Goal: Task Accomplishment & Management: Manage account settings

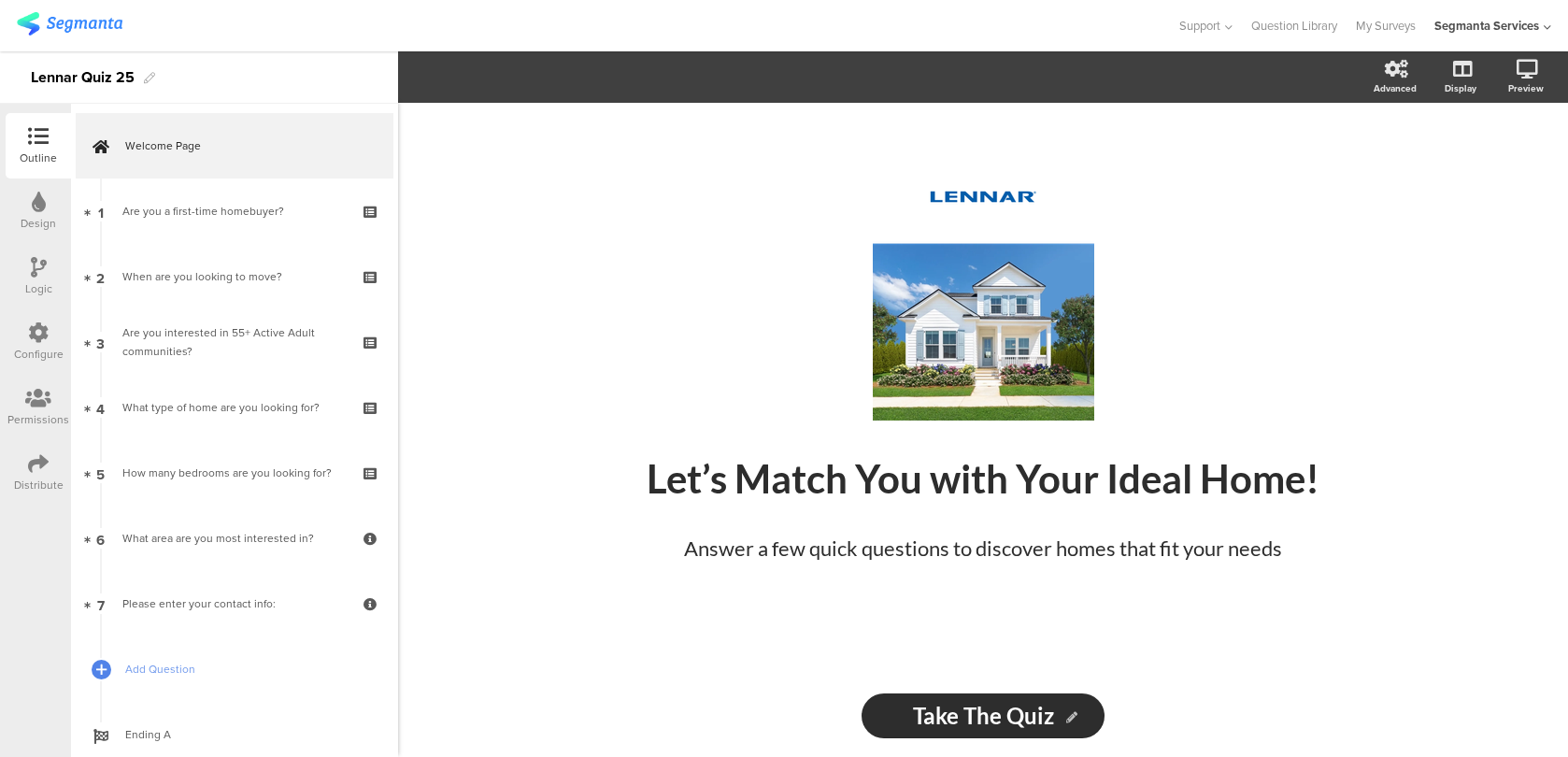
click at [46, 400] on icon at bounding box center [37, 398] width 26 height 21
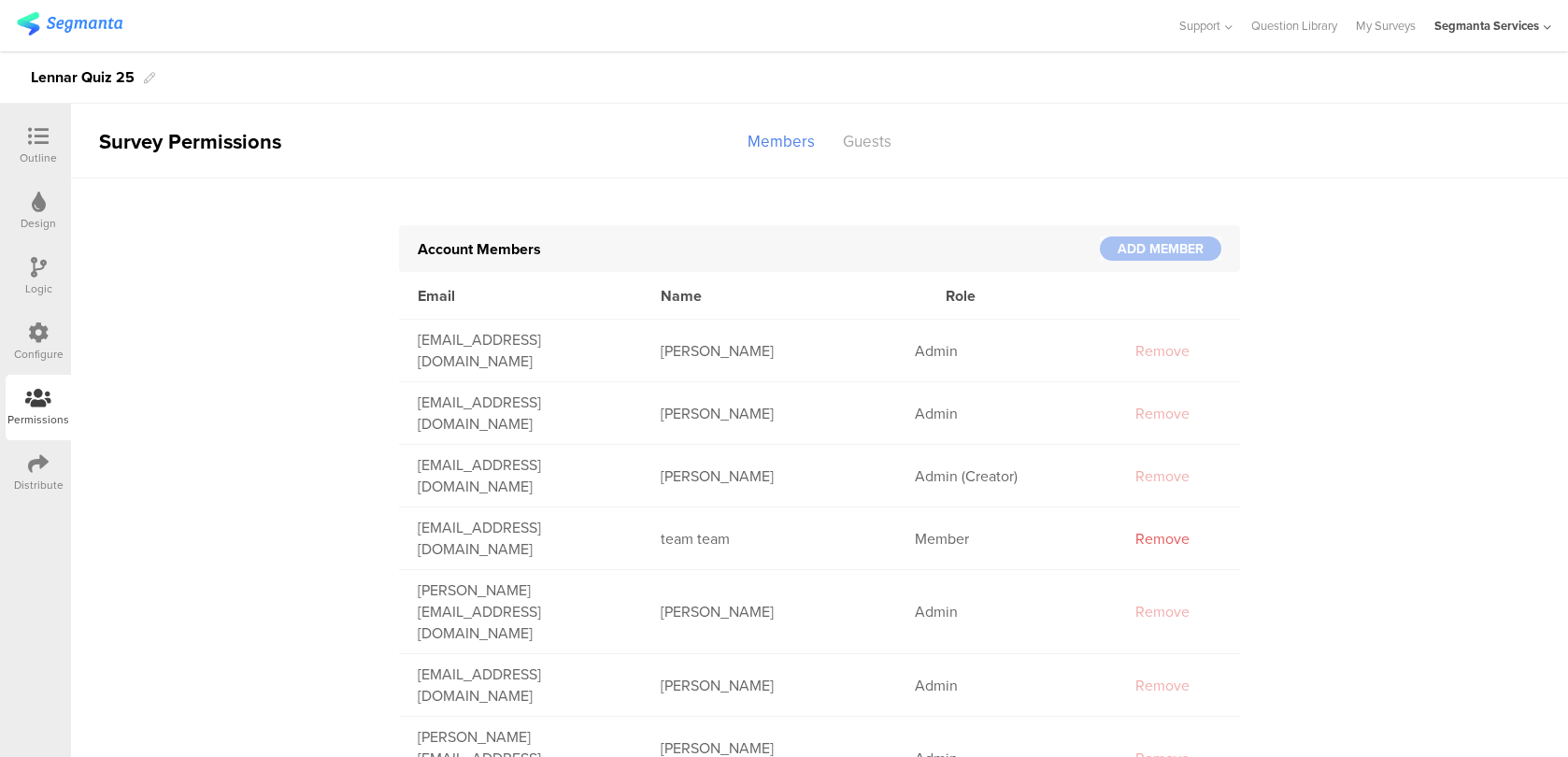
click at [1138, 246] on div at bounding box center [1160, 248] width 121 height 24
click at [859, 134] on div "Guests" at bounding box center [867, 141] width 76 height 32
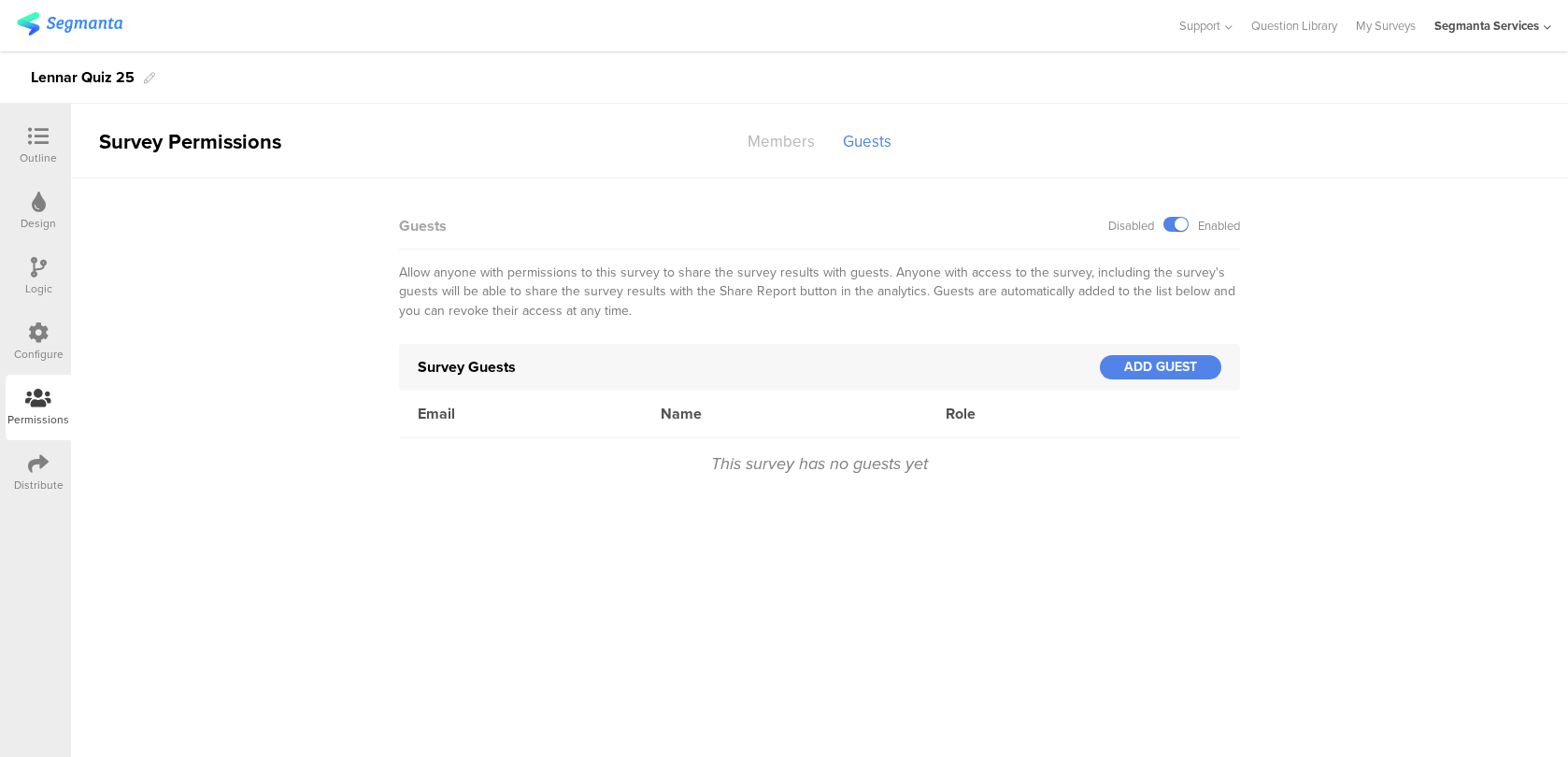
click at [794, 143] on div "Members" at bounding box center [782, 141] width 95 height 32
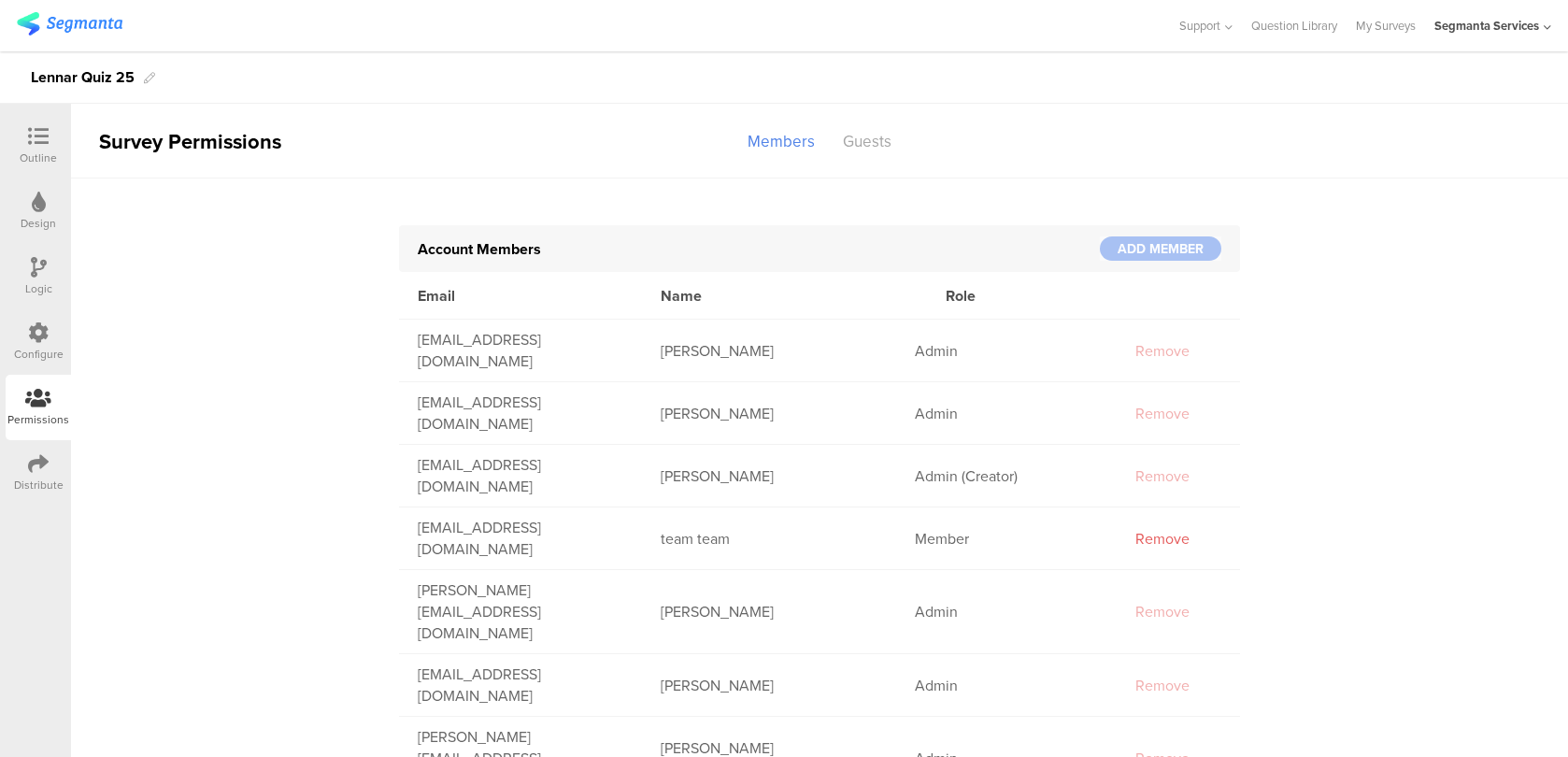
scroll to position [49, 0]
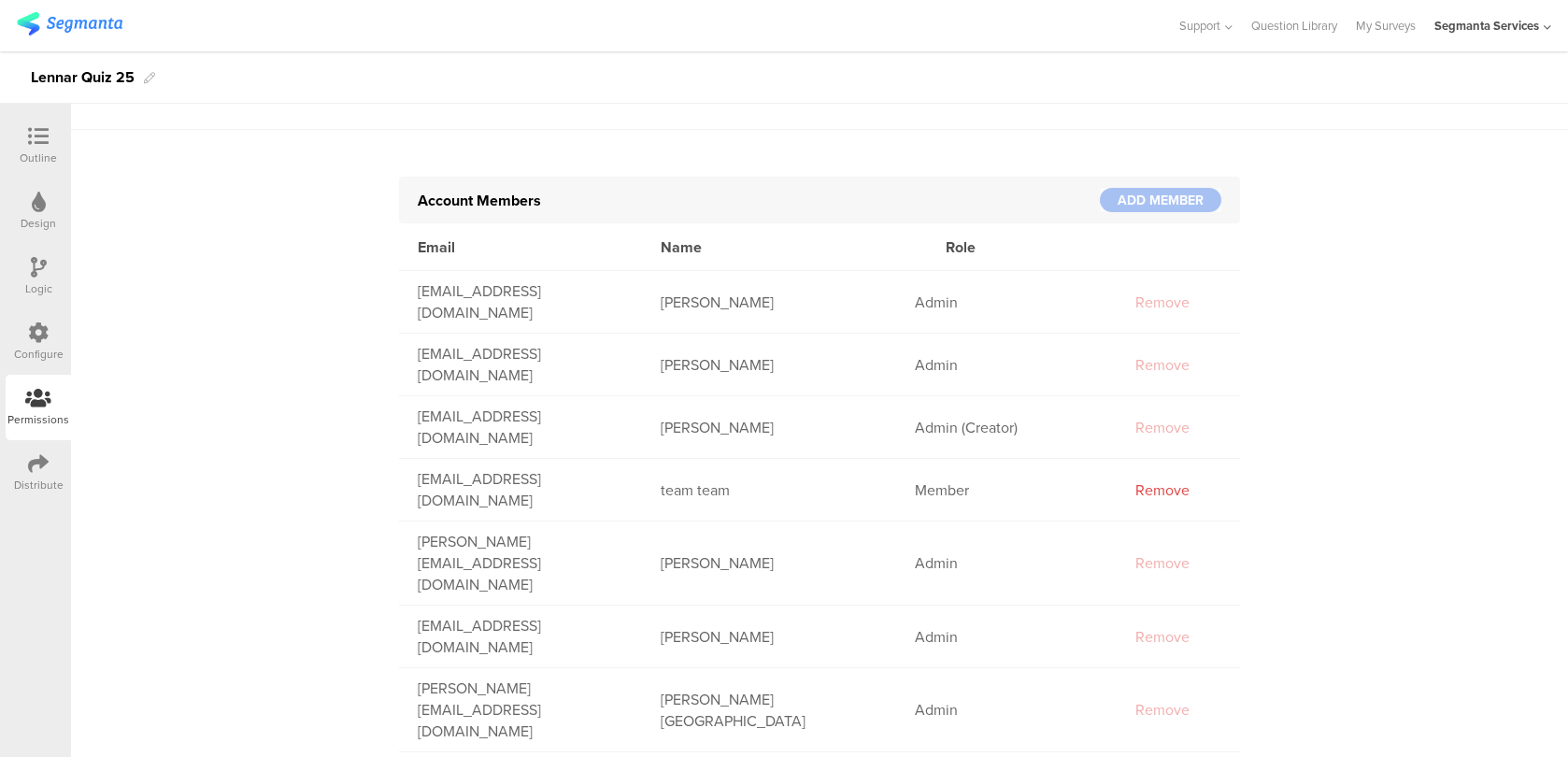
click at [1143, 493] on div "Remove" at bounding box center [1162, 490] width 94 height 22
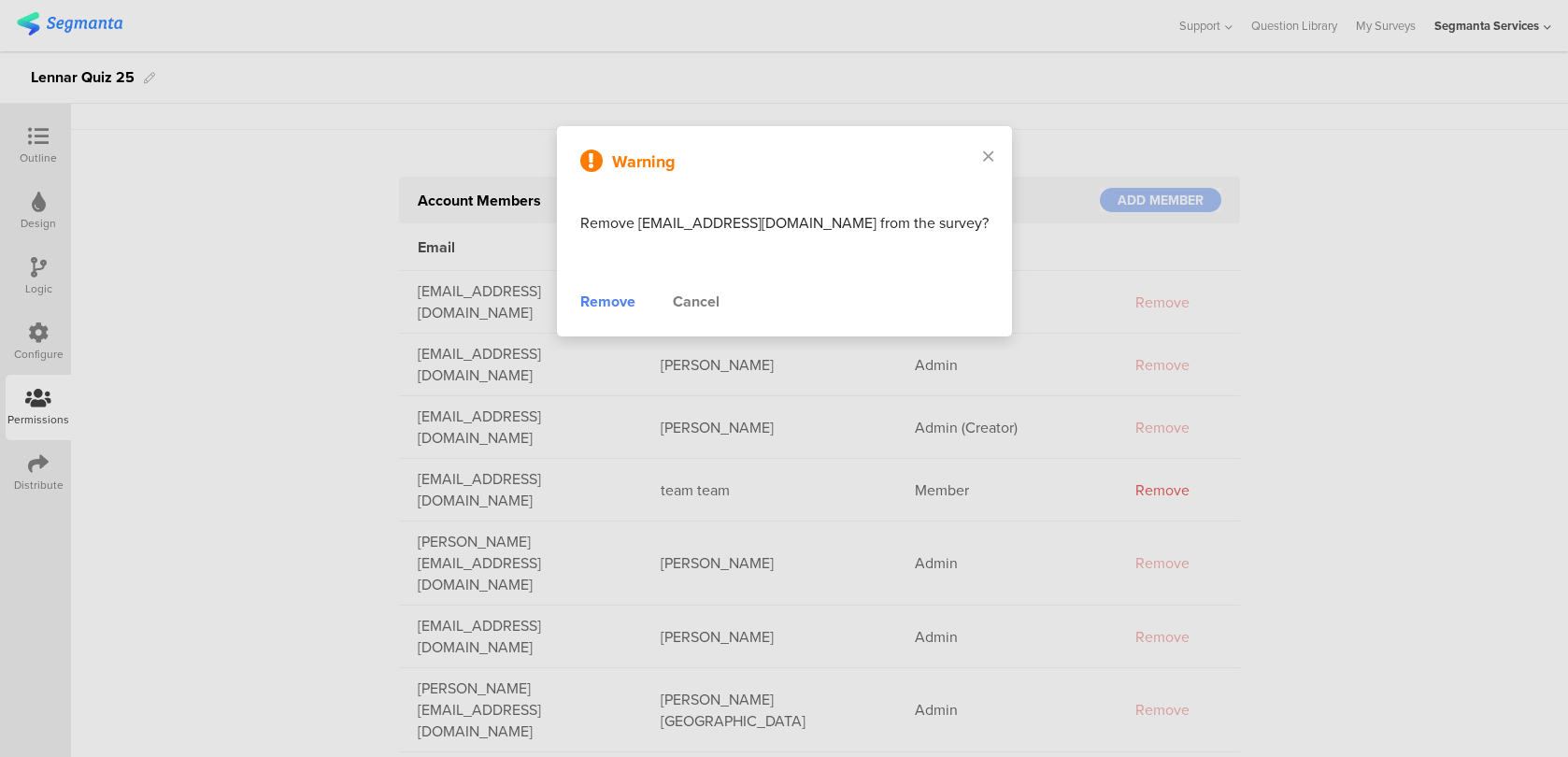
click at [627, 307] on div "Remove" at bounding box center [608, 302] width 55 height 22
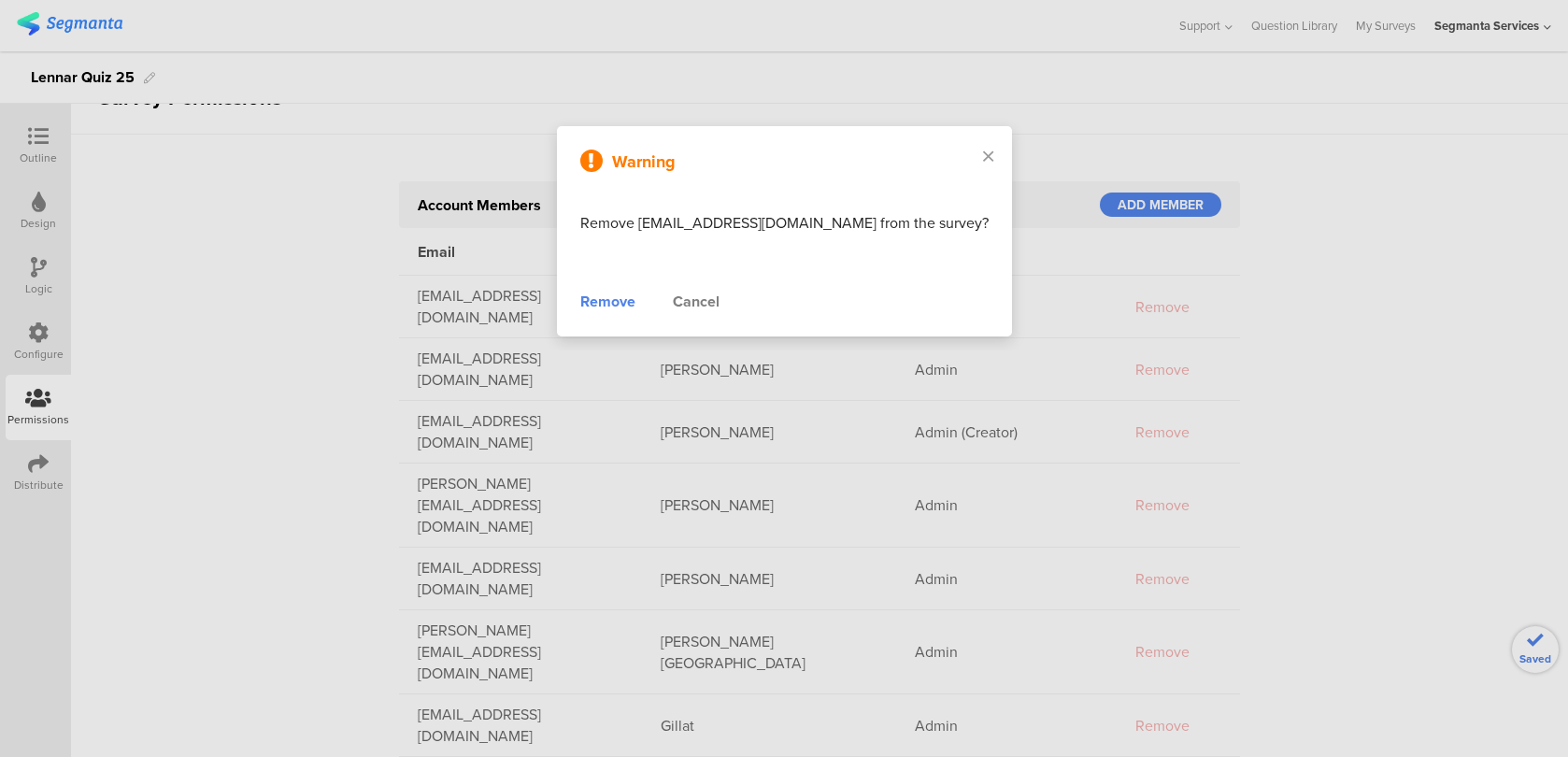
scroll to position [0, 0]
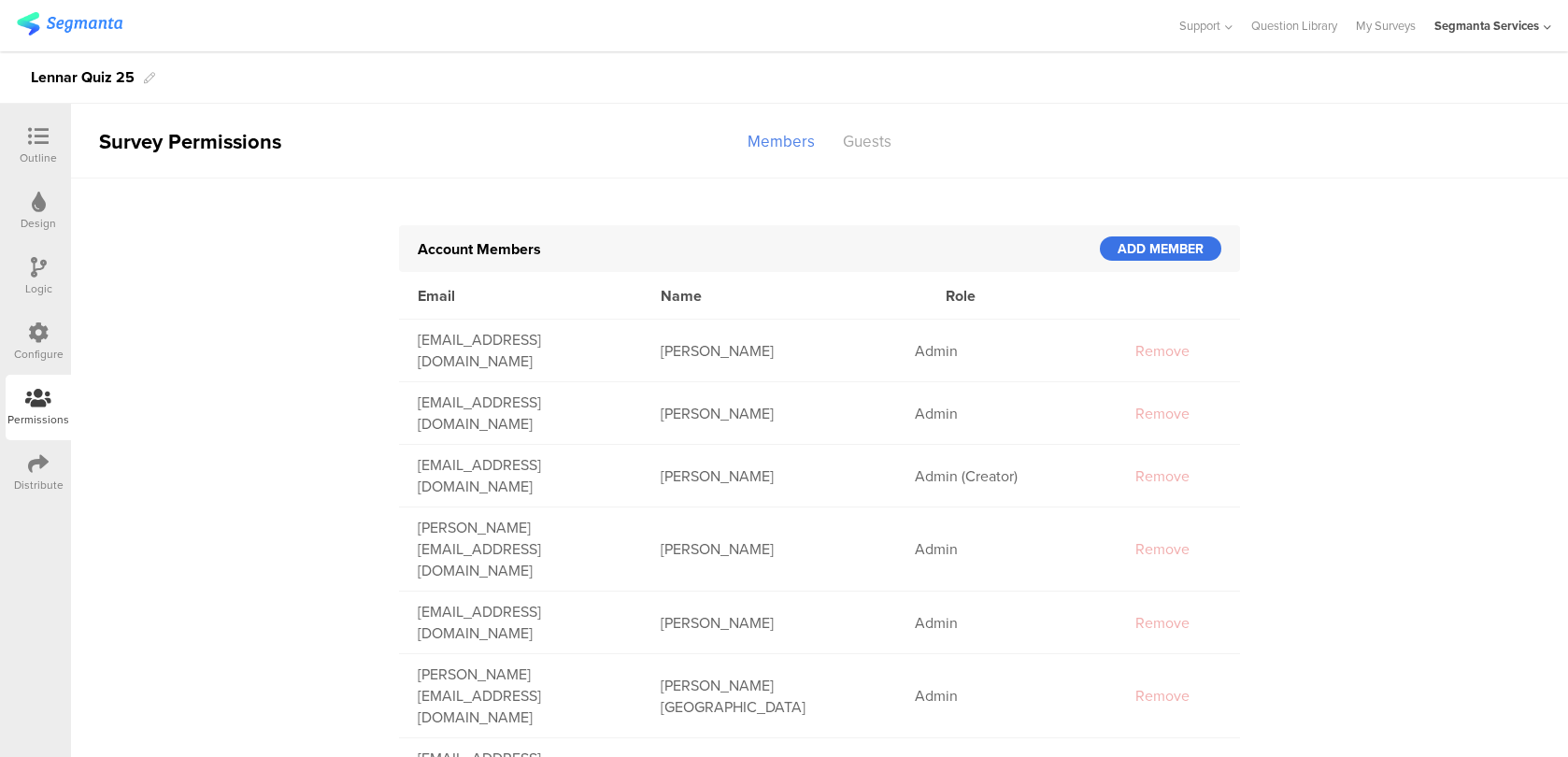
click at [1136, 253] on div "ADD MEMBER" at bounding box center [1160, 248] width 121 height 24
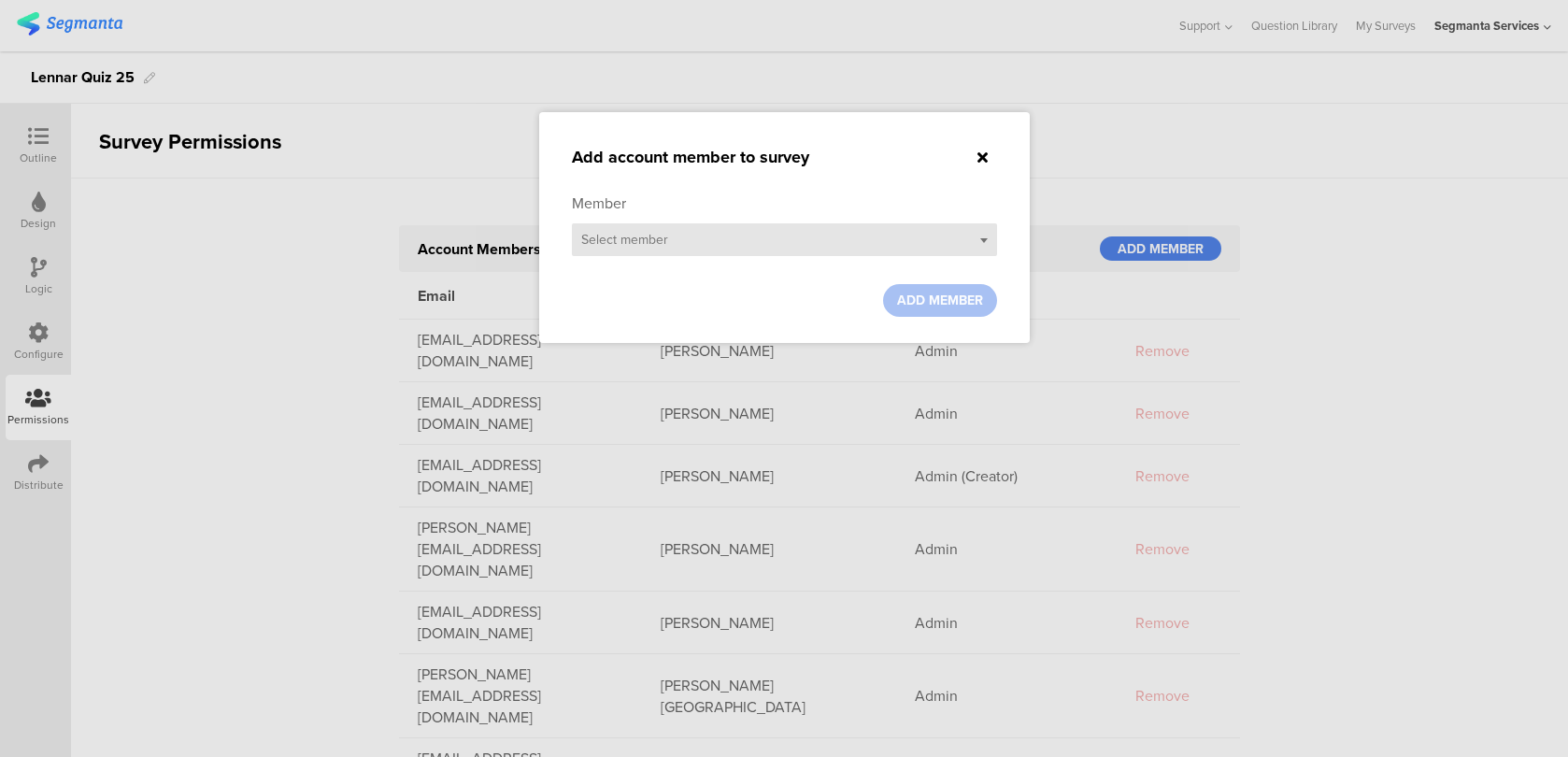
click at [784, 248] on div "Select member" at bounding box center [784, 240] width 425 height 32
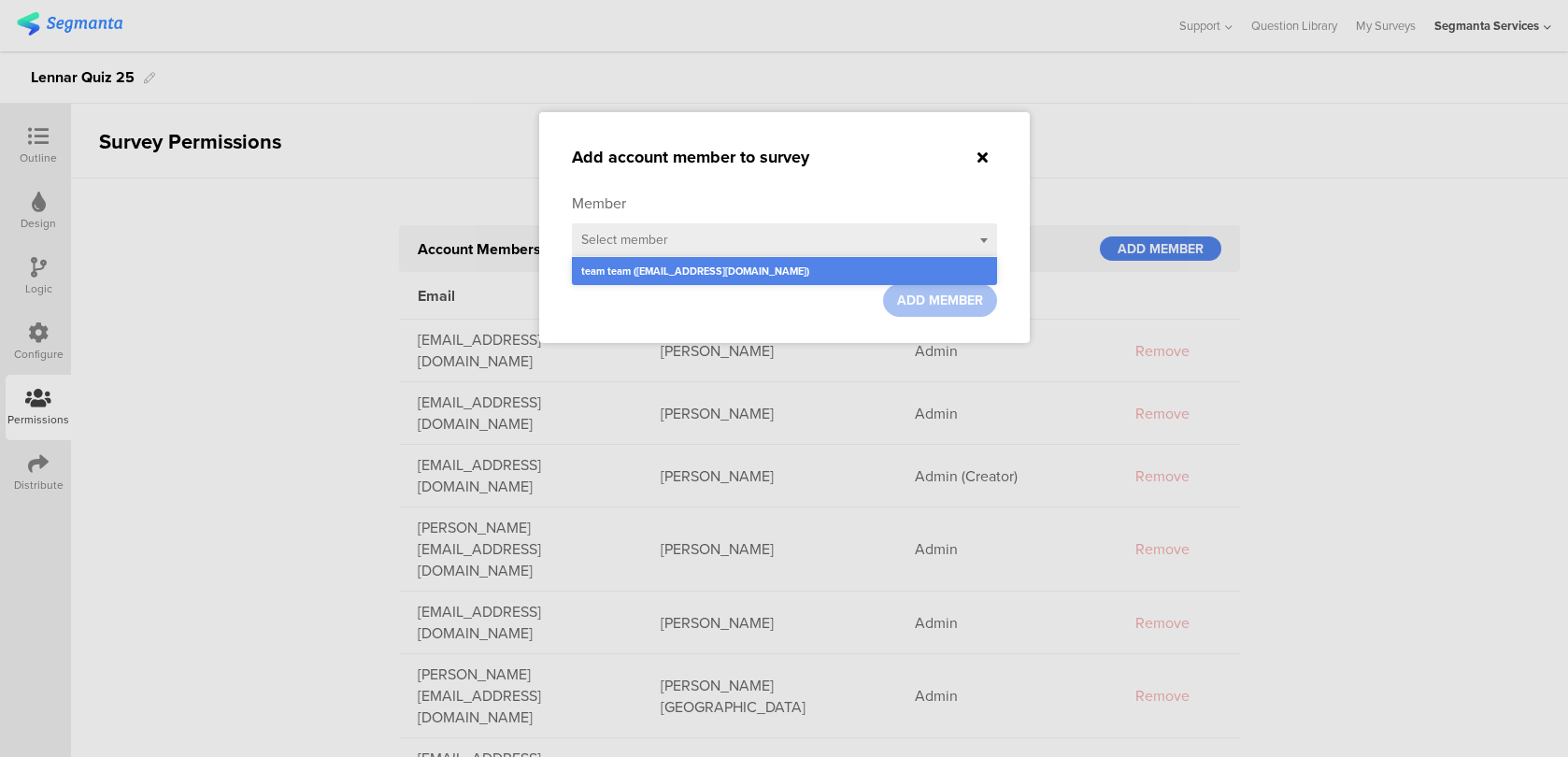
click at [896, 211] on div "Member Select member team team (team@segmanta.com)" at bounding box center [784, 229] width 425 height 73
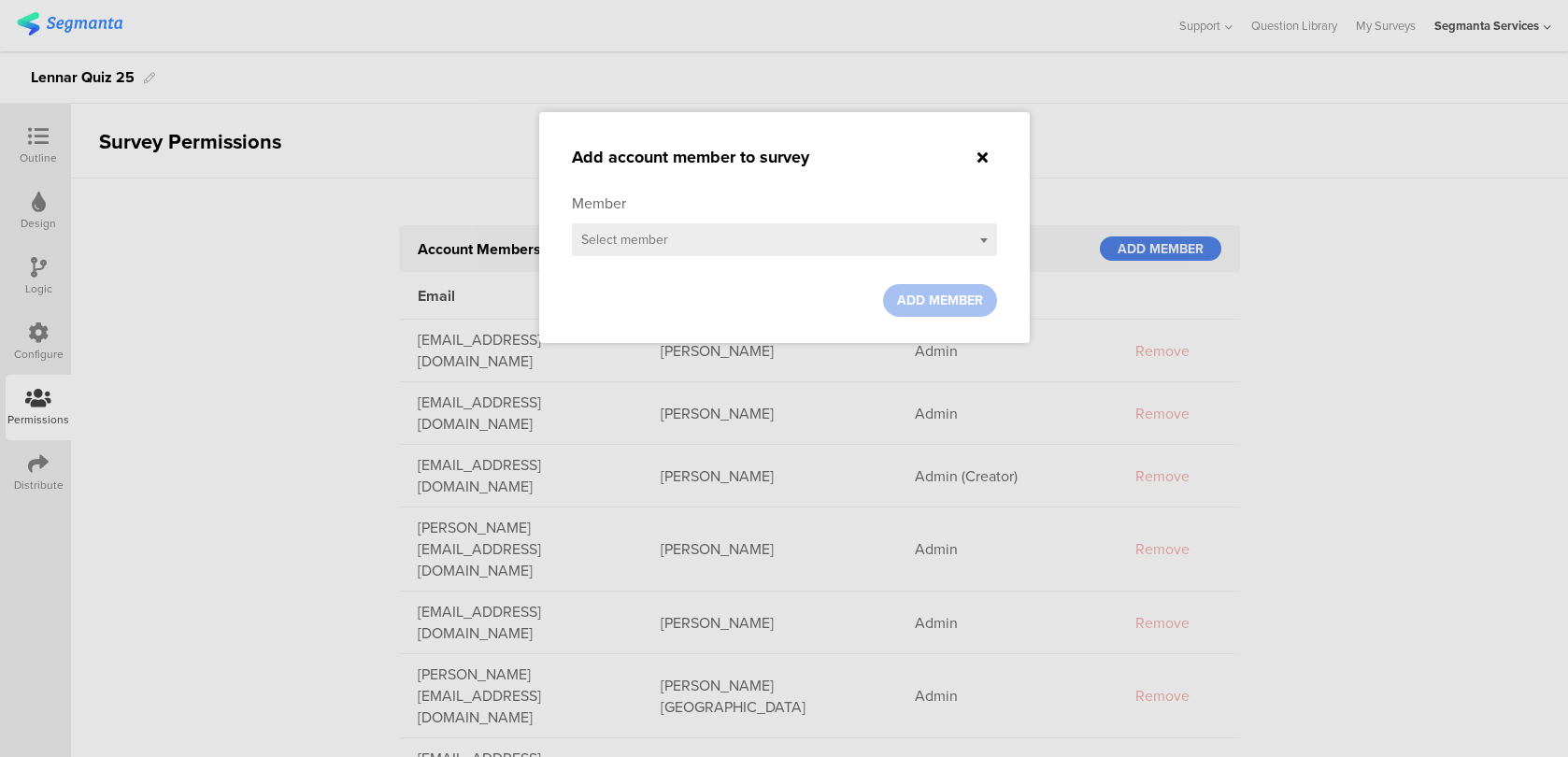
click at [981, 152] on icon at bounding box center [982, 158] width 10 height 15
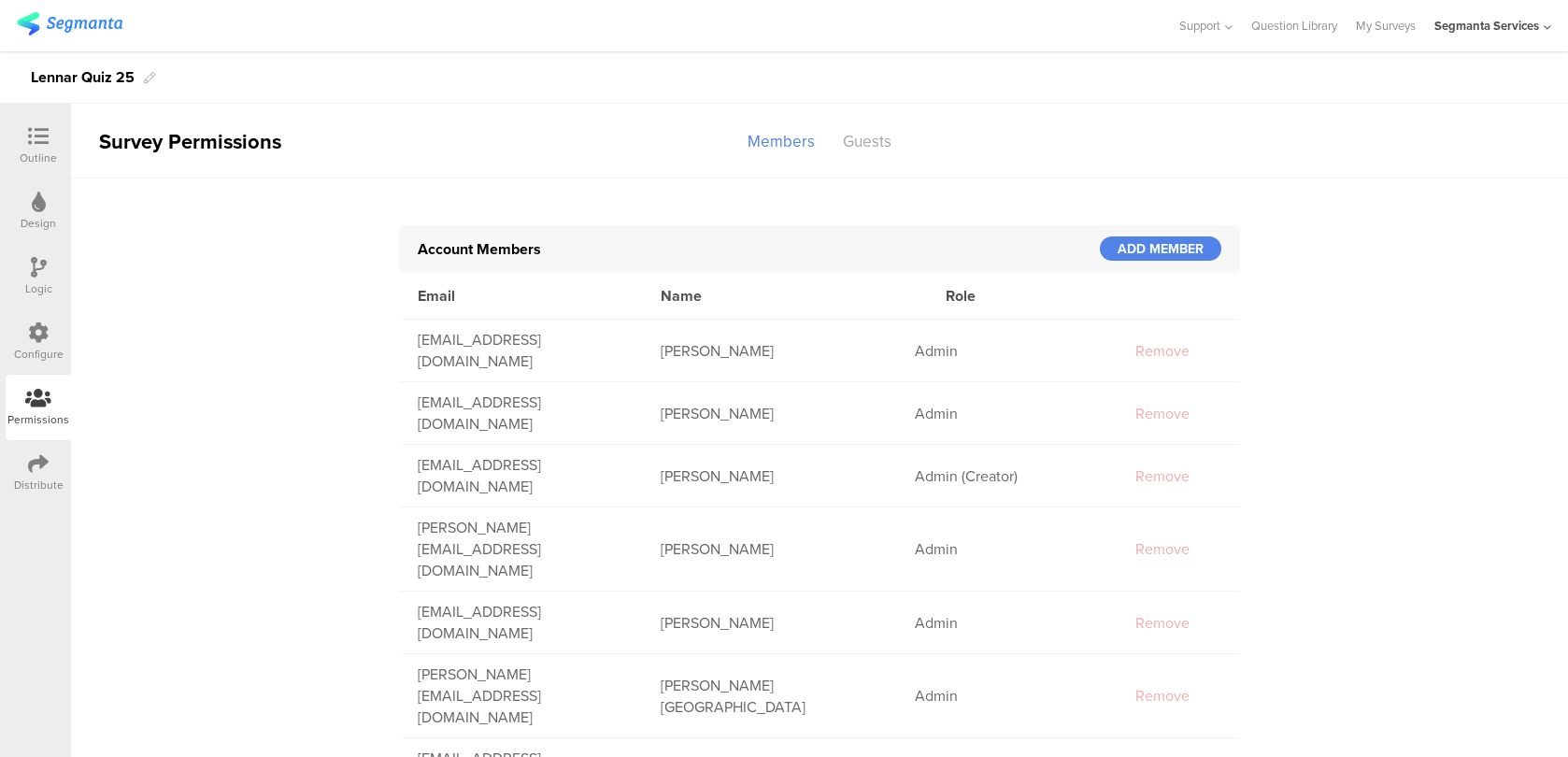
click at [1512, 29] on div "Segmanta Services" at bounding box center [1487, 26] width 105 height 18
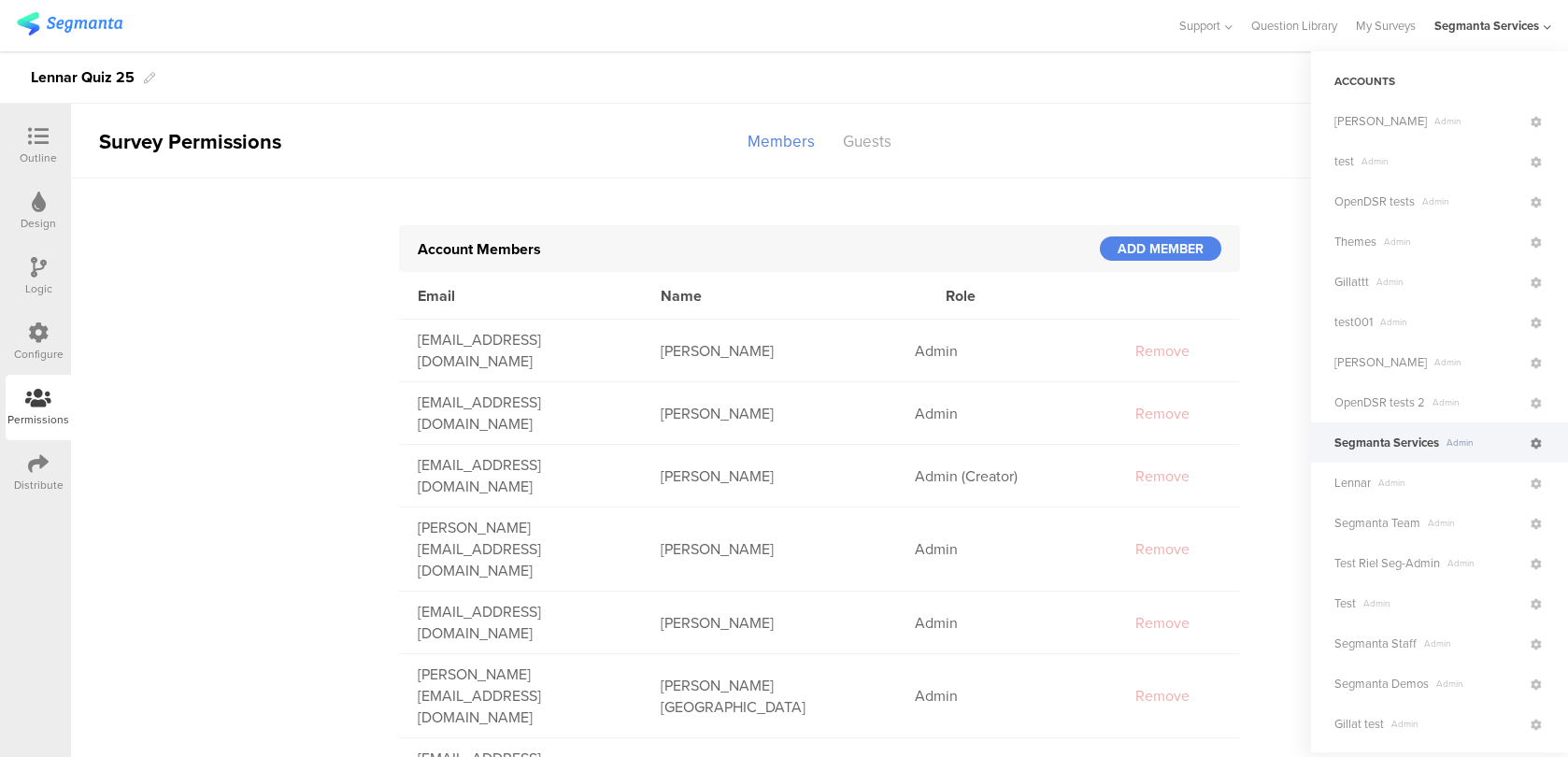
click at [1538, 441] on icon at bounding box center [1537, 444] width 11 height 11
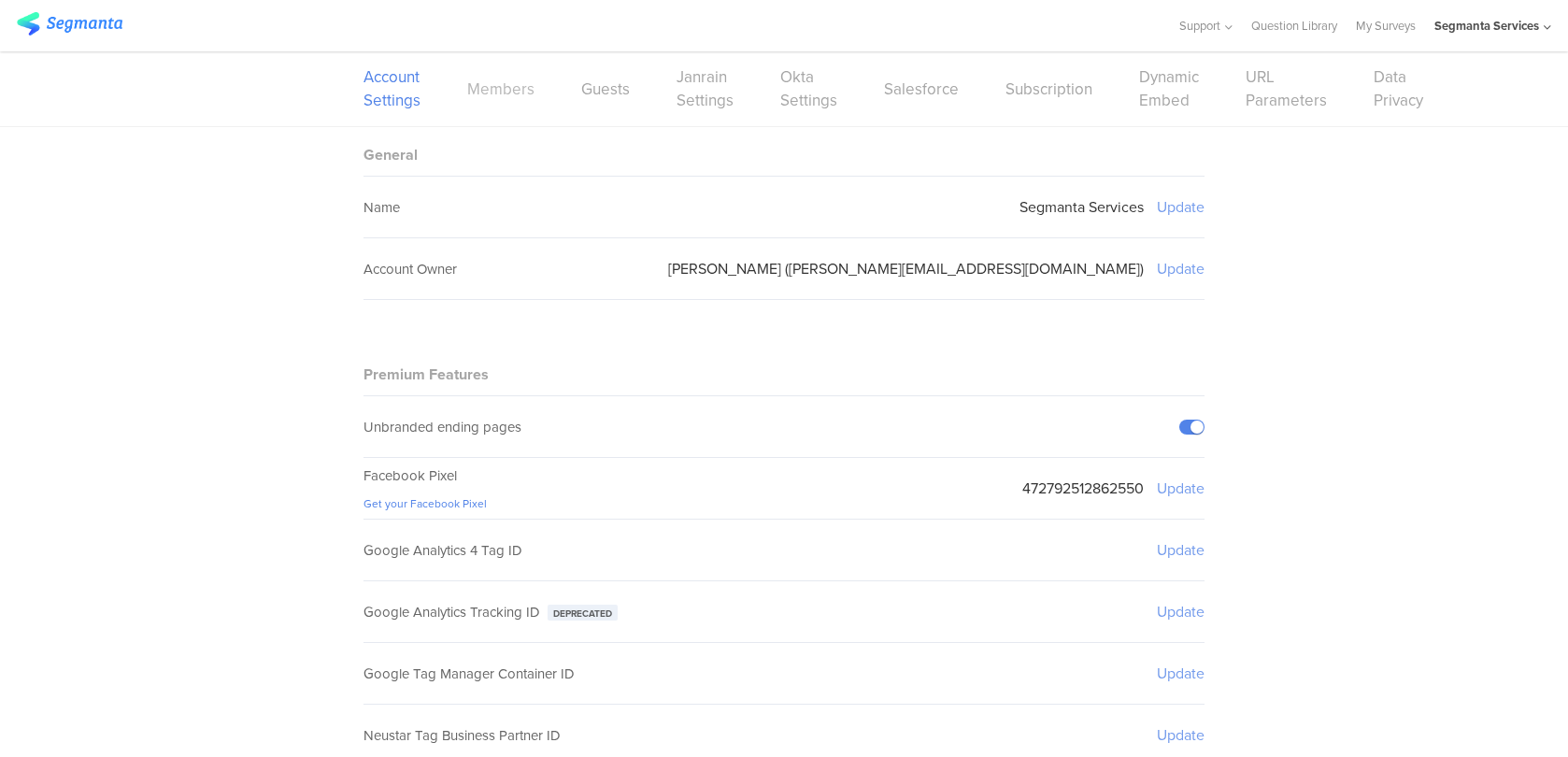
click at [518, 90] on link "Members" at bounding box center [501, 89] width 67 height 23
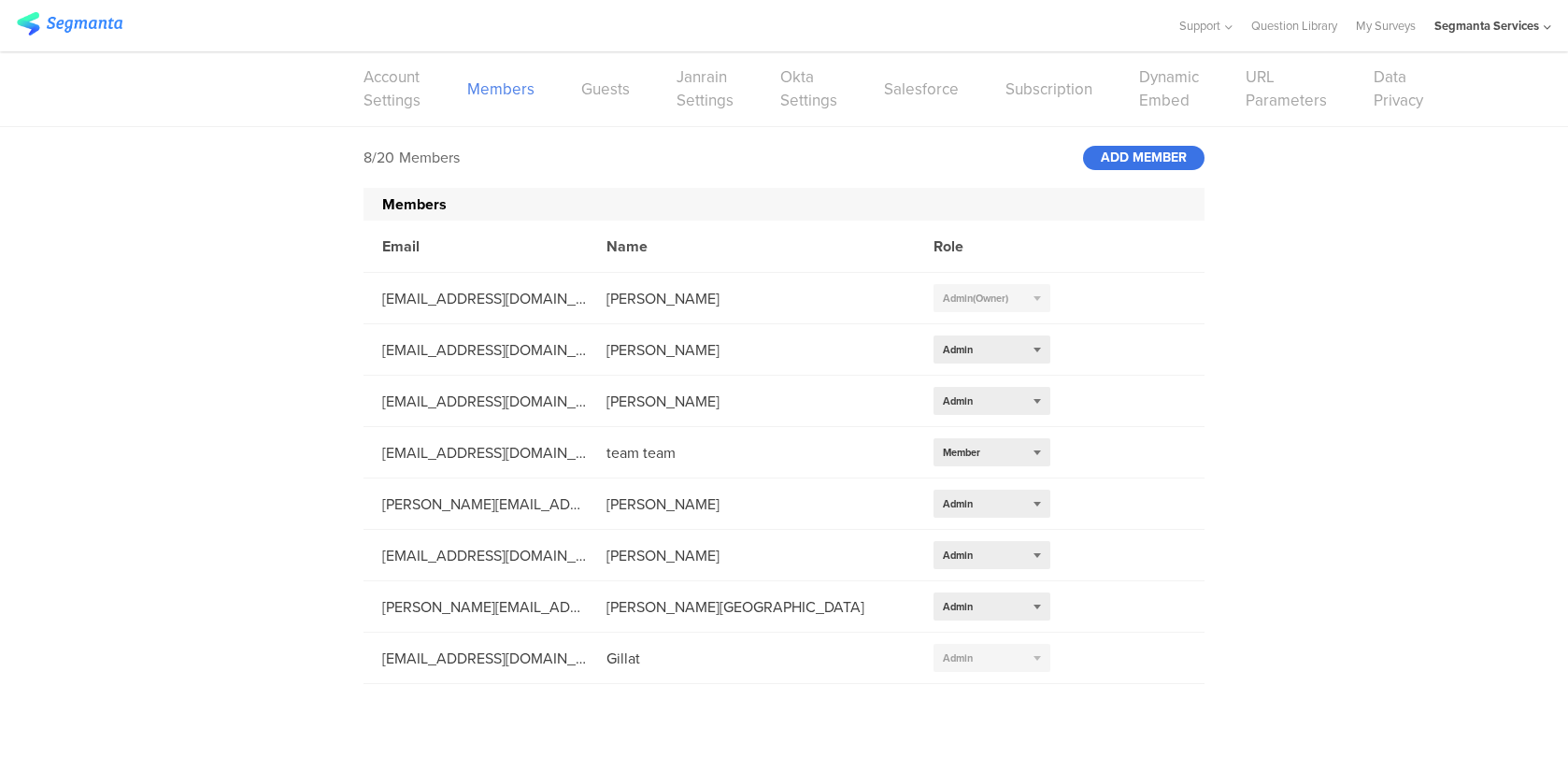
click at [1119, 150] on div "ADD MEMBER" at bounding box center [1143, 158] width 121 height 24
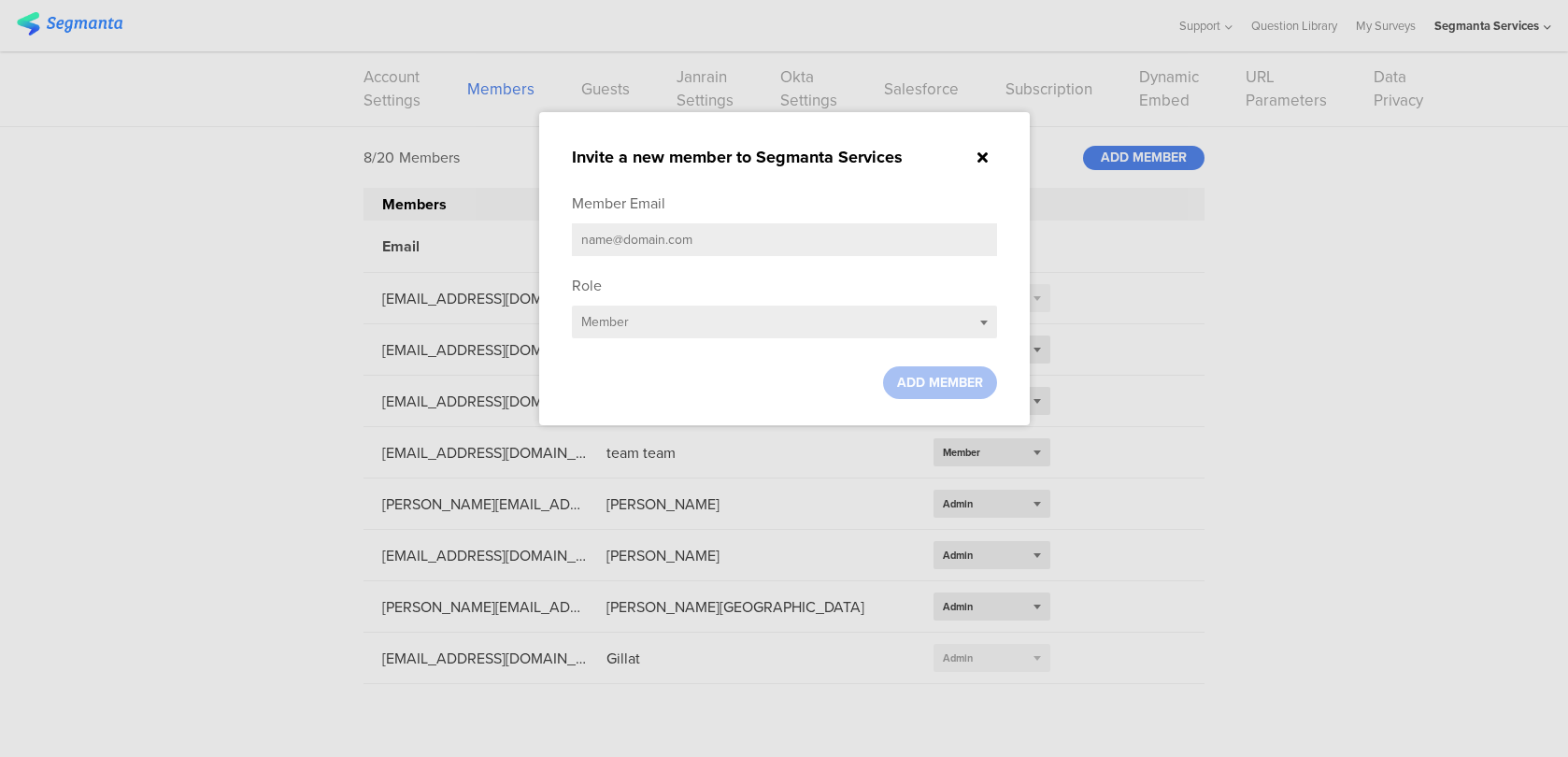
click at [721, 232] on input "text" at bounding box center [784, 240] width 425 height 32
type input "ד"
paste input "[EMAIL_ADDRESS][DOMAIN_NAME]"
type input "[EMAIL_ADDRESS][DOMAIN_NAME]"
click at [963, 364] on ng-transclude "Member Email svyatoslav@segmanta.com Role Select role... Member ADD MEMBER" at bounding box center [784, 296] width 425 height 206
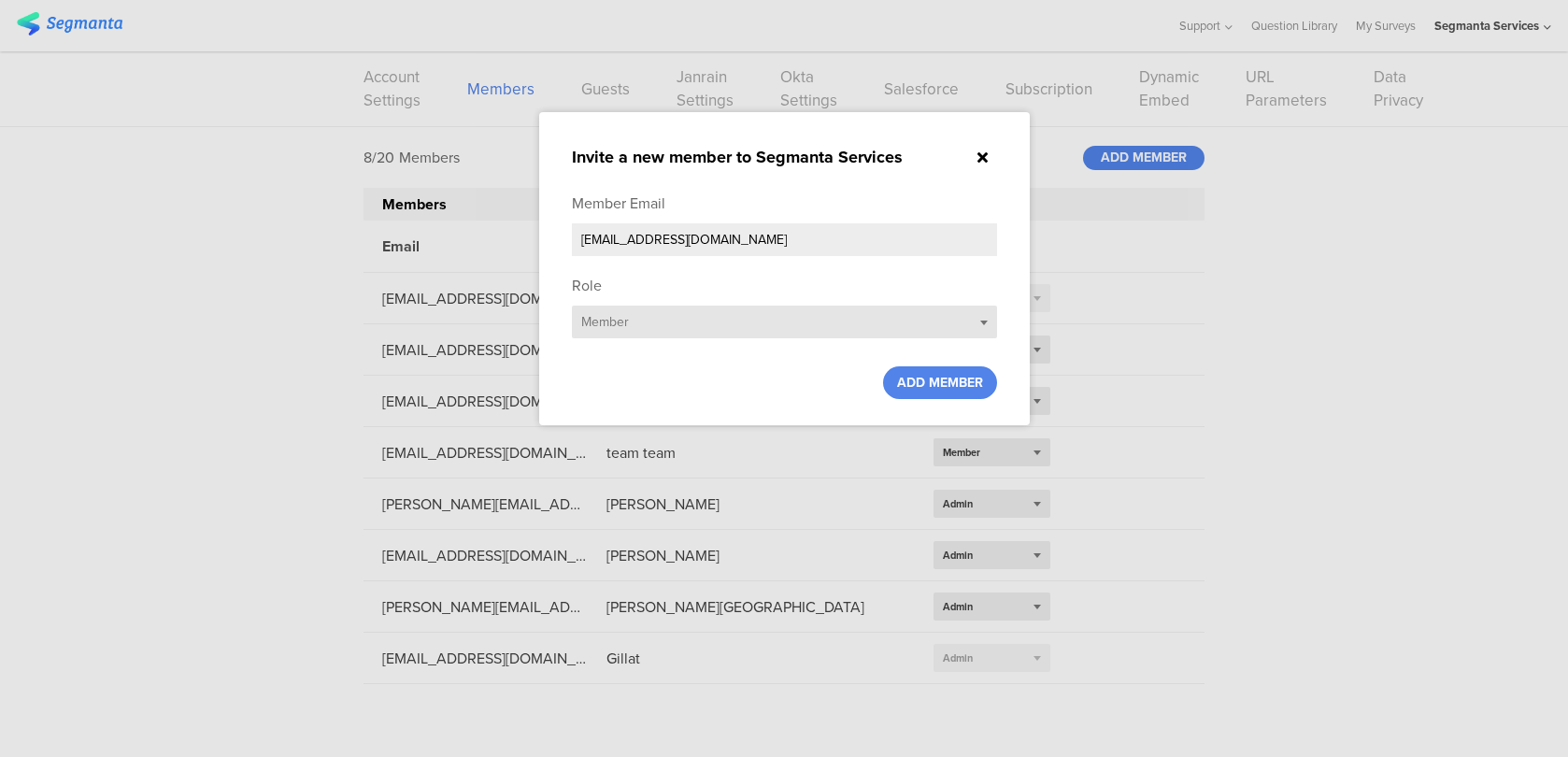
click at [951, 326] on div "Select role... Member" at bounding box center [784, 322] width 425 height 32
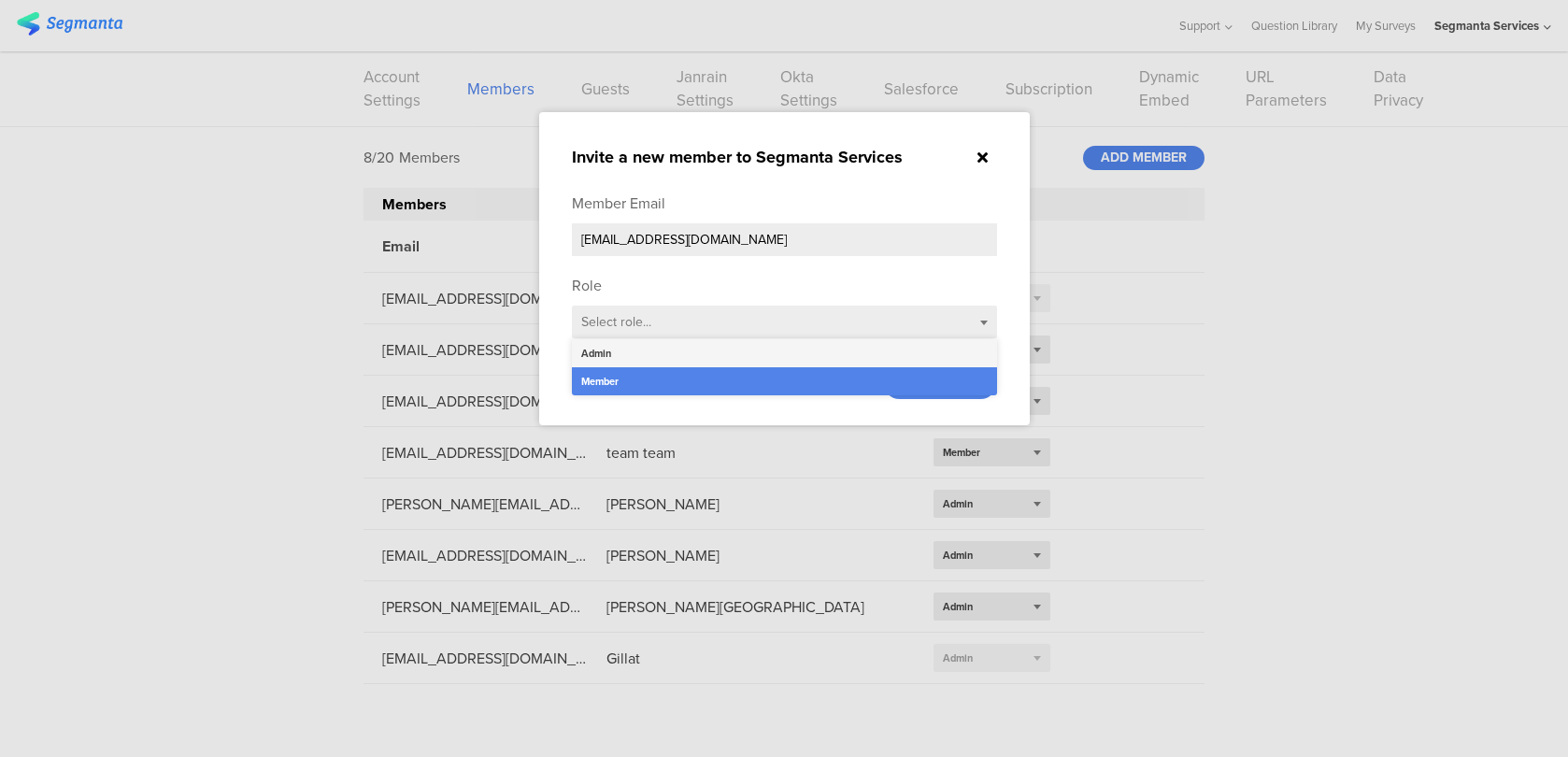
click at [925, 356] on div "Admin" at bounding box center [784, 352] width 425 height 28
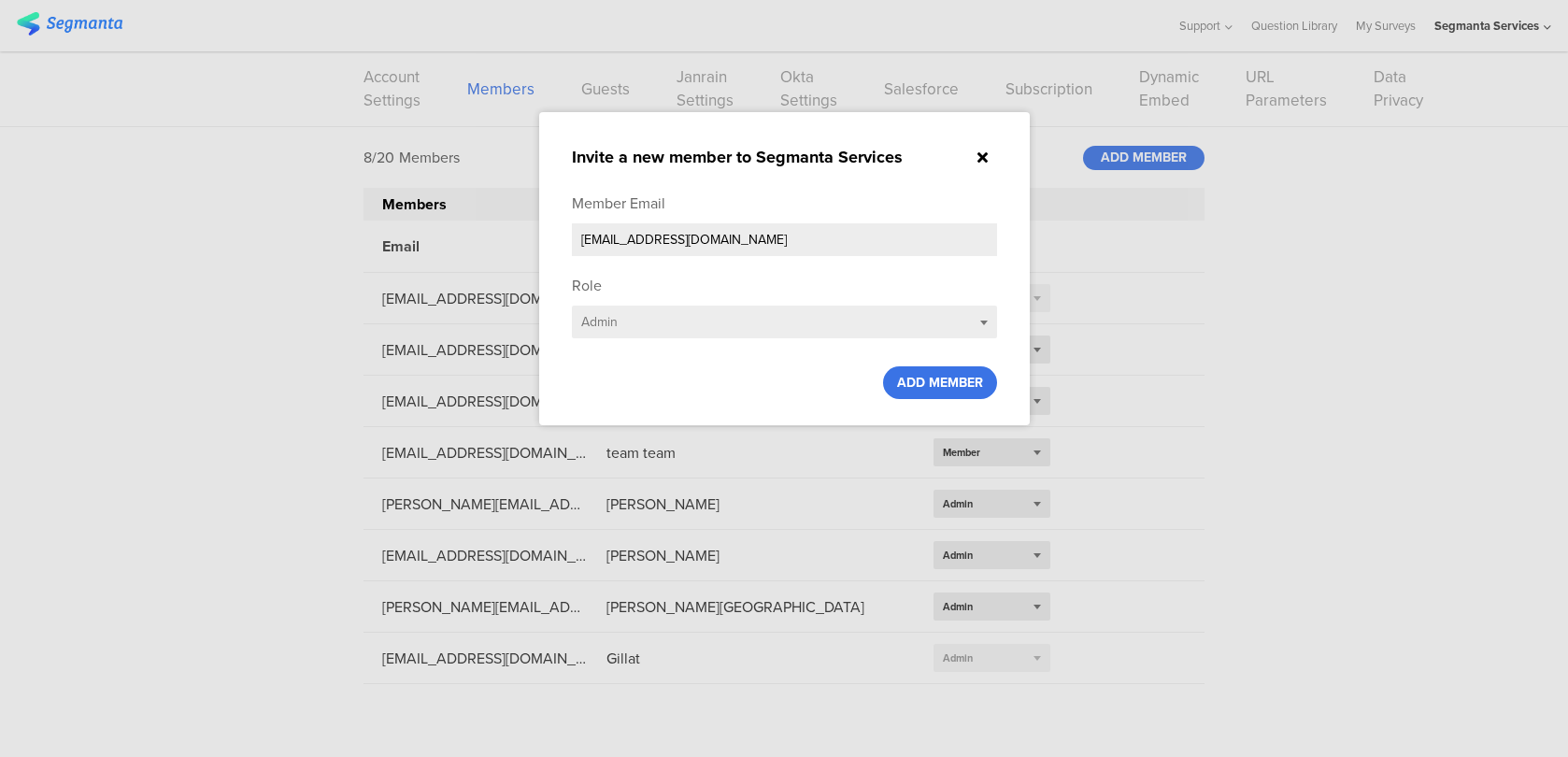
click at [925, 396] on div "ADD MEMBER" at bounding box center [939, 383] width 114 height 32
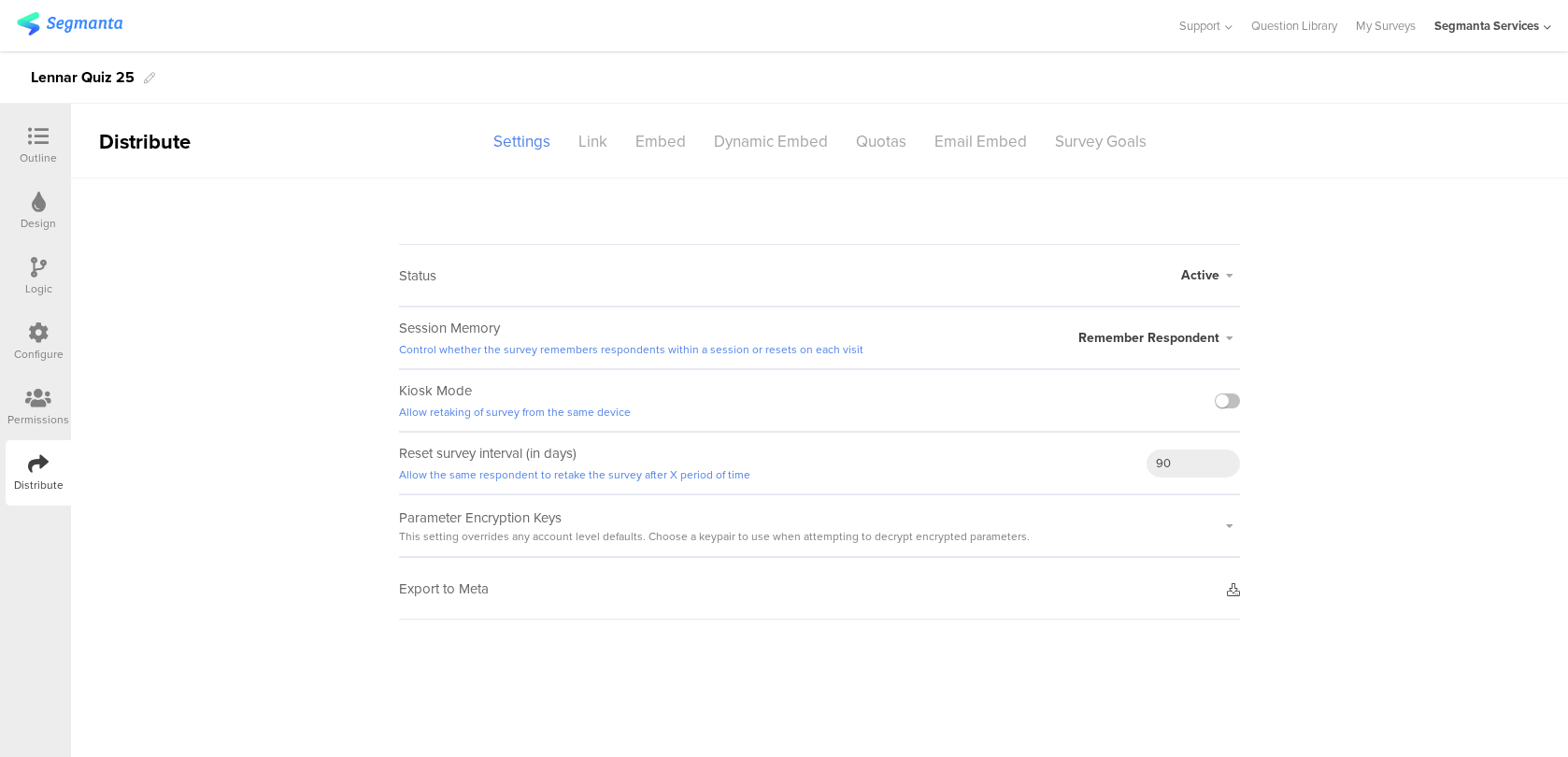
click at [29, 342] on icon at bounding box center [38, 333] width 21 height 21
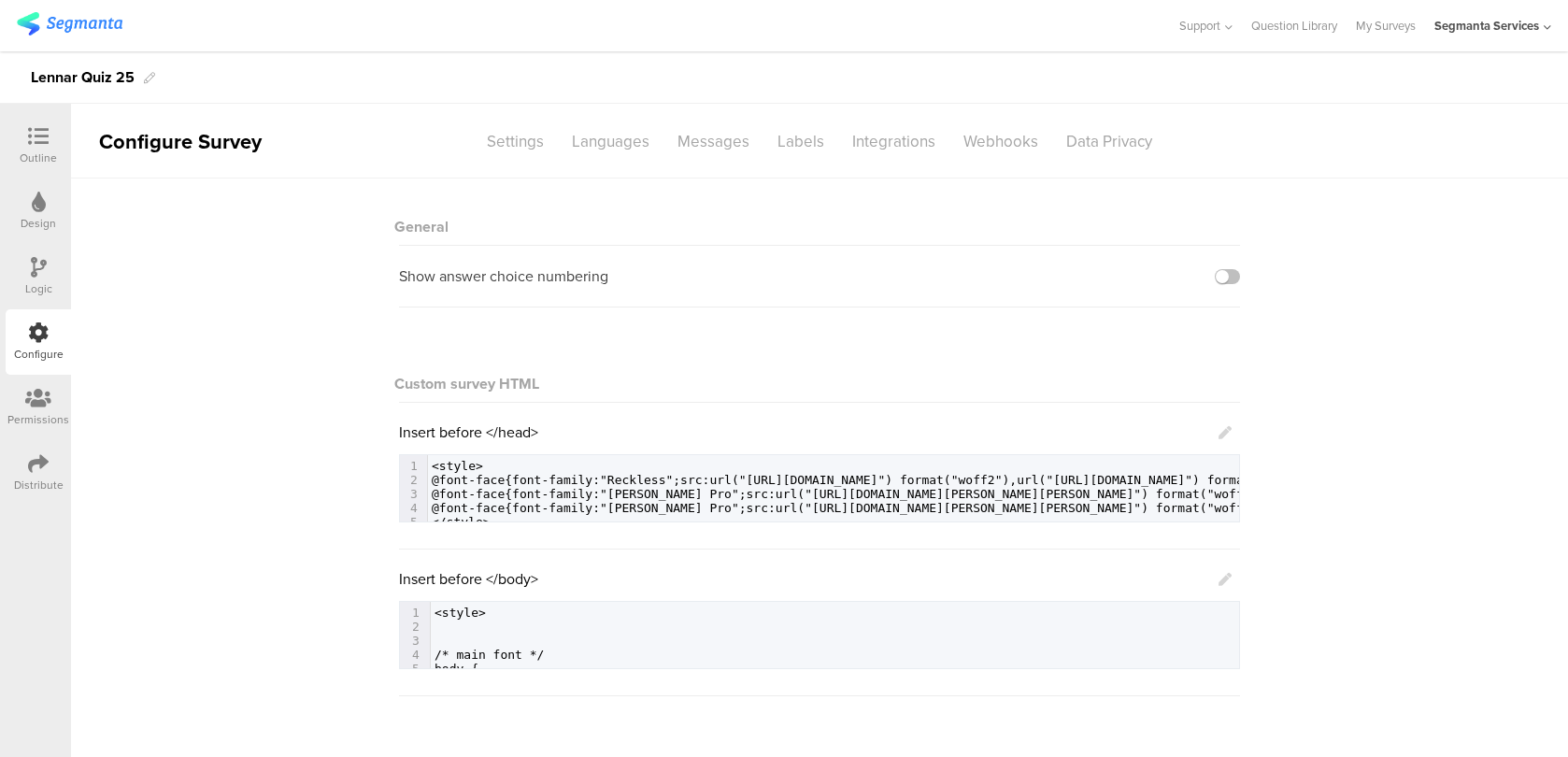
click at [36, 406] on icon at bounding box center [37, 398] width 26 height 21
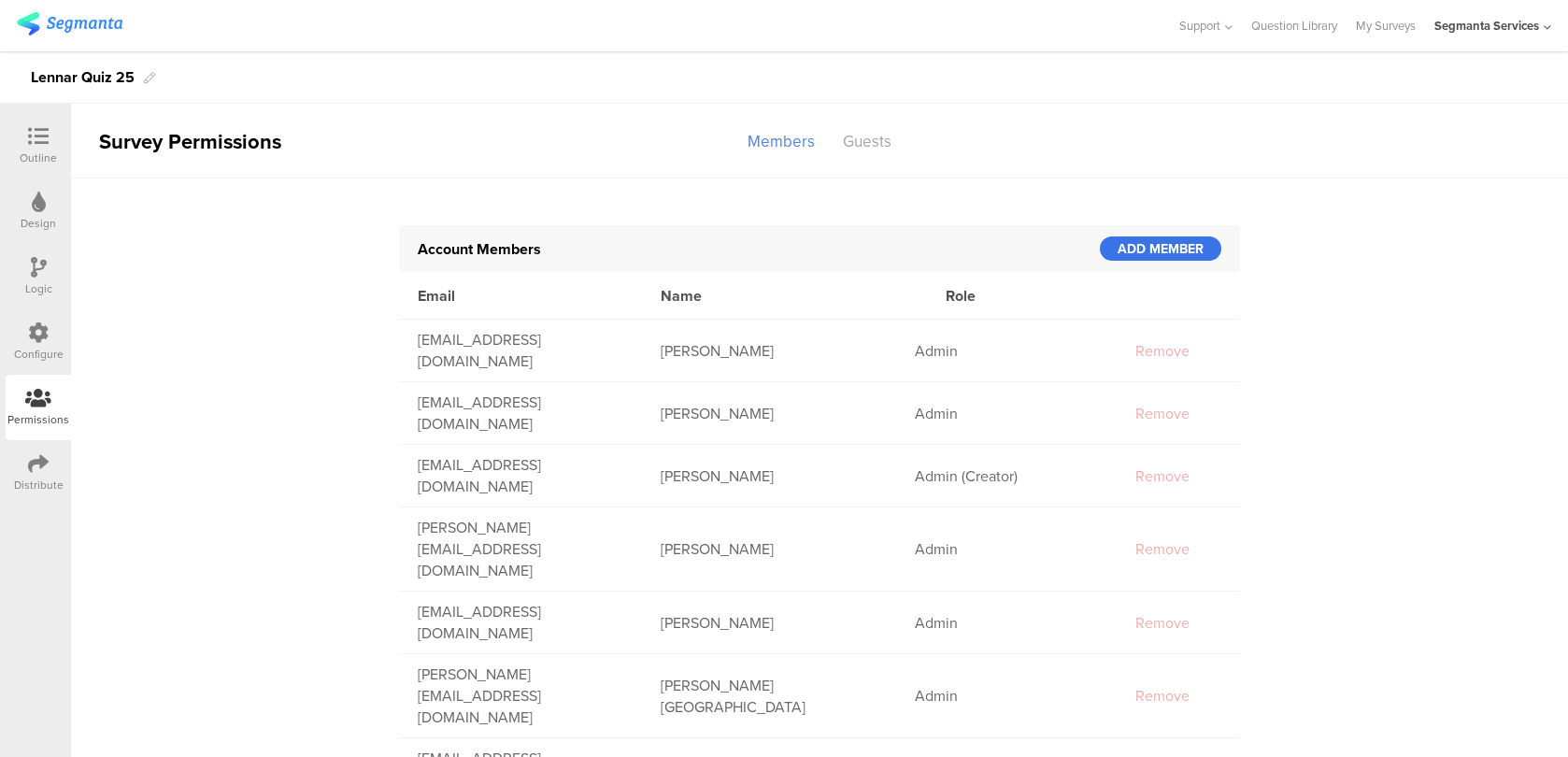
click at [1134, 258] on div "ADD MEMBER" at bounding box center [1160, 248] width 121 height 24
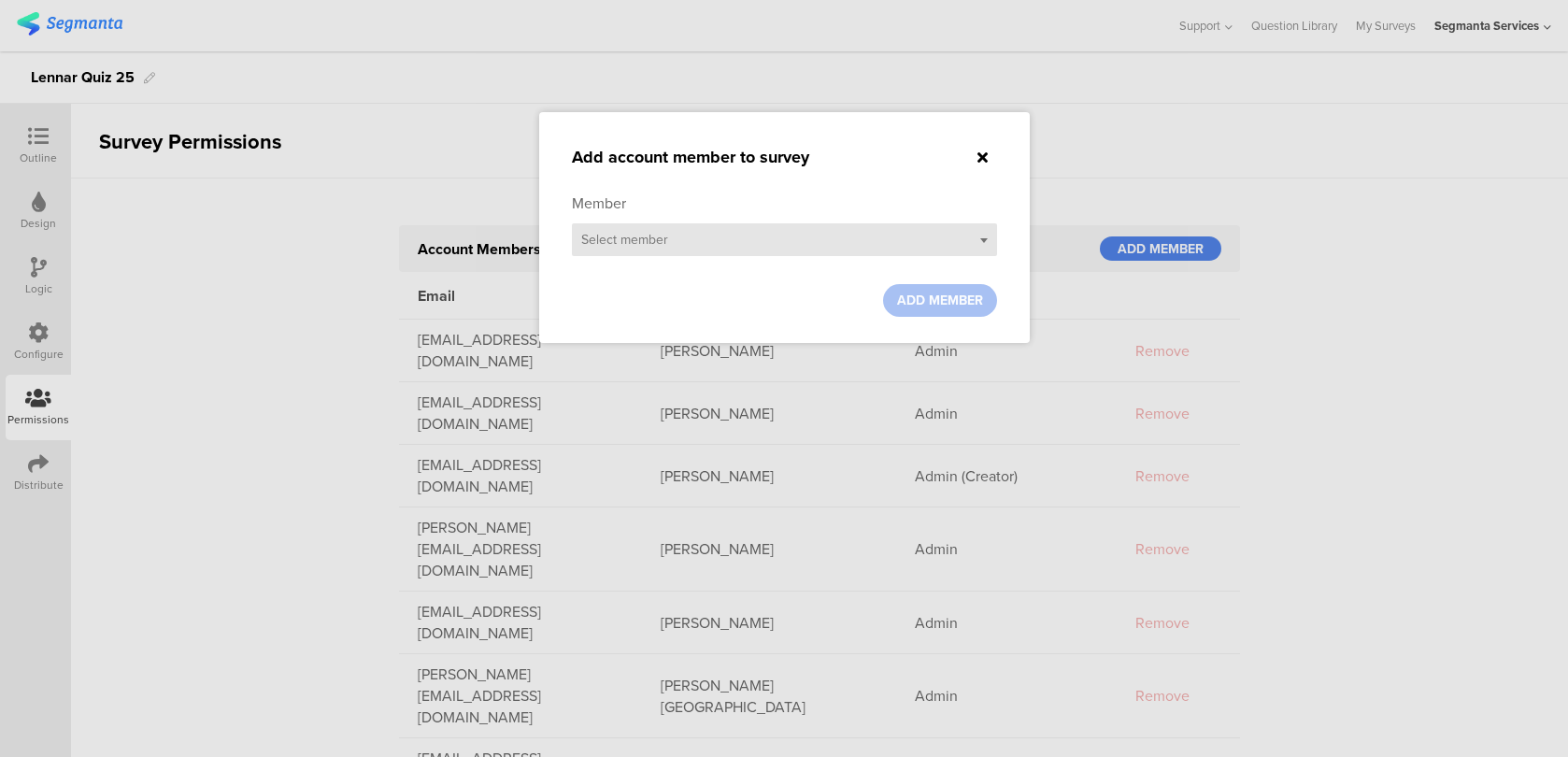
click at [732, 241] on div "Select member" at bounding box center [784, 240] width 425 height 32
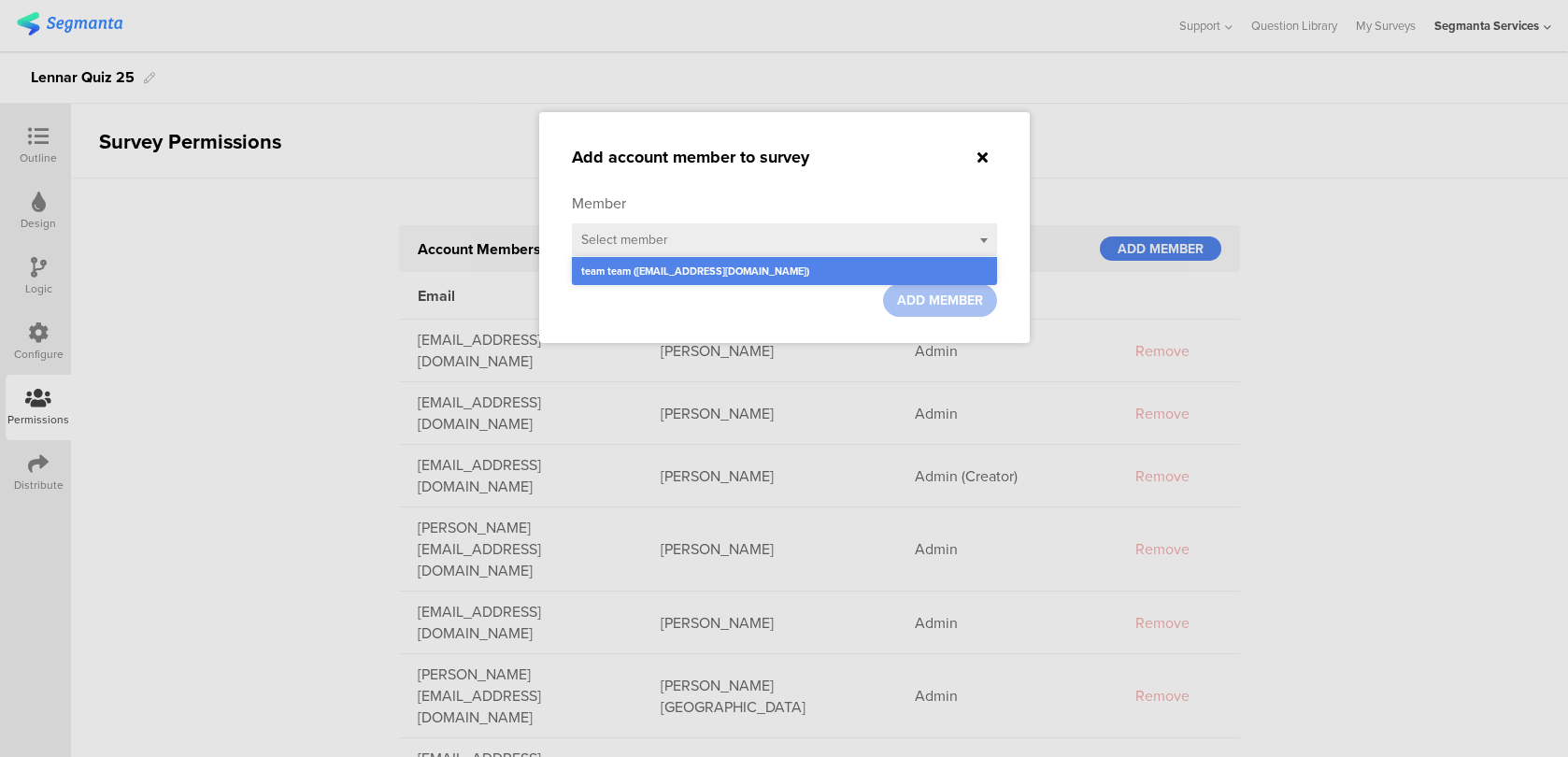
click at [930, 144] on sg-small-dialog "Add account member to survey Member Select member team team (team@segmanta.com)…" at bounding box center [784, 227] width 491 height 231
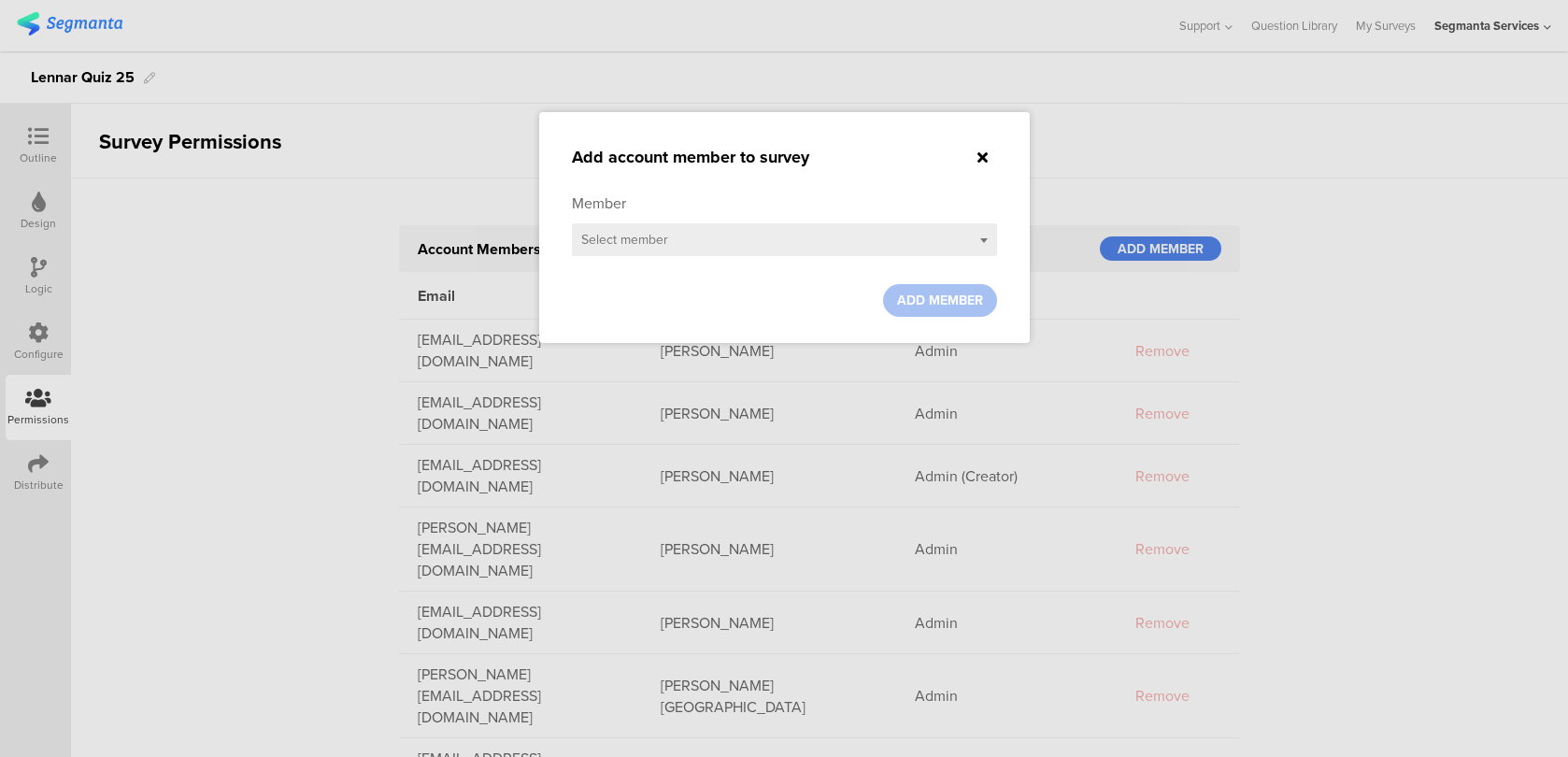
click at [1009, 158] on sg-small-dialog "Add account member to survey Member Select member ADD MEMBER" at bounding box center [784, 227] width 491 height 231
click at [982, 153] on icon at bounding box center [982, 158] width 10 height 15
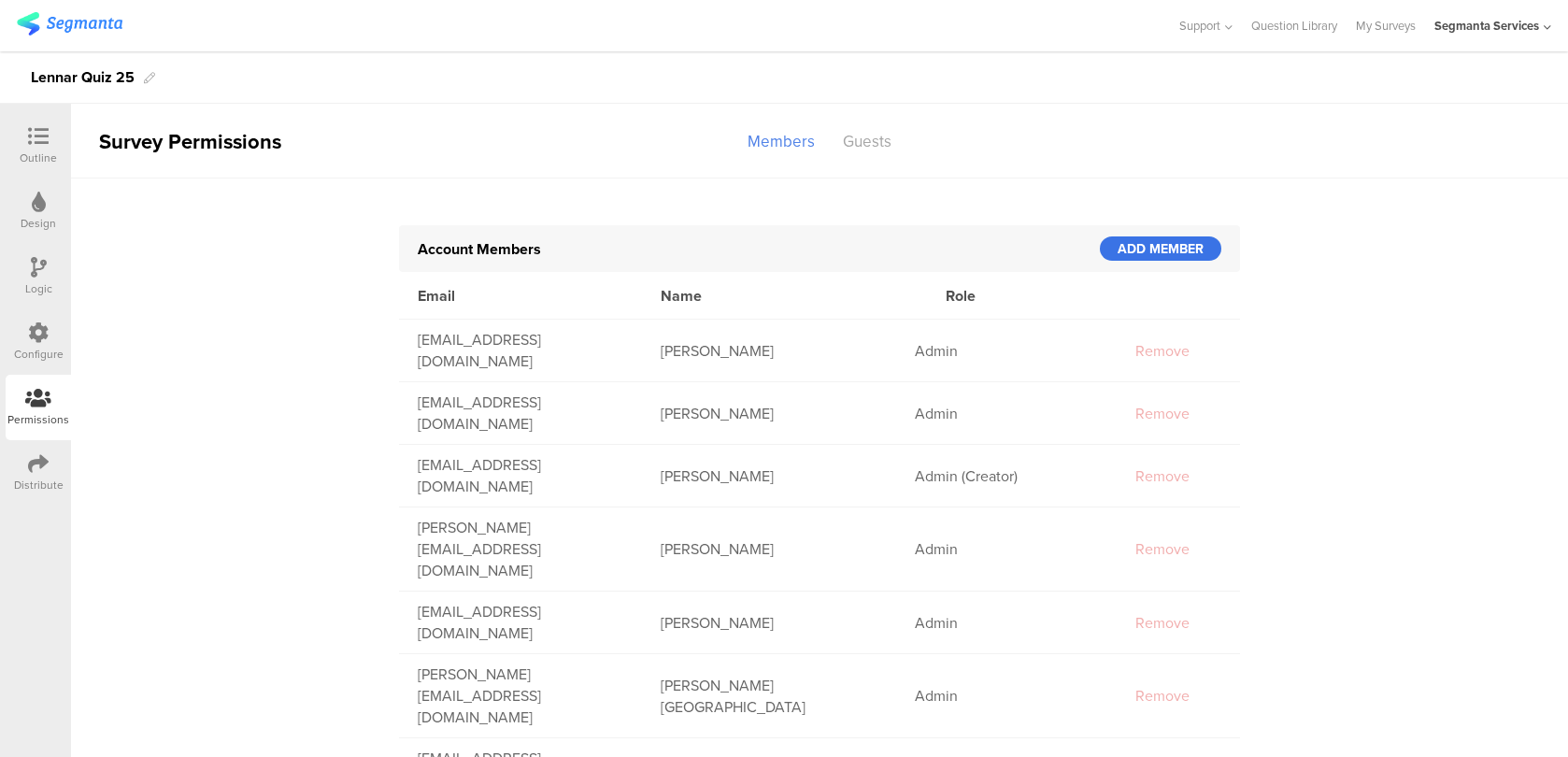
click at [1202, 247] on div "ADD MEMBER" at bounding box center [1160, 248] width 121 height 24
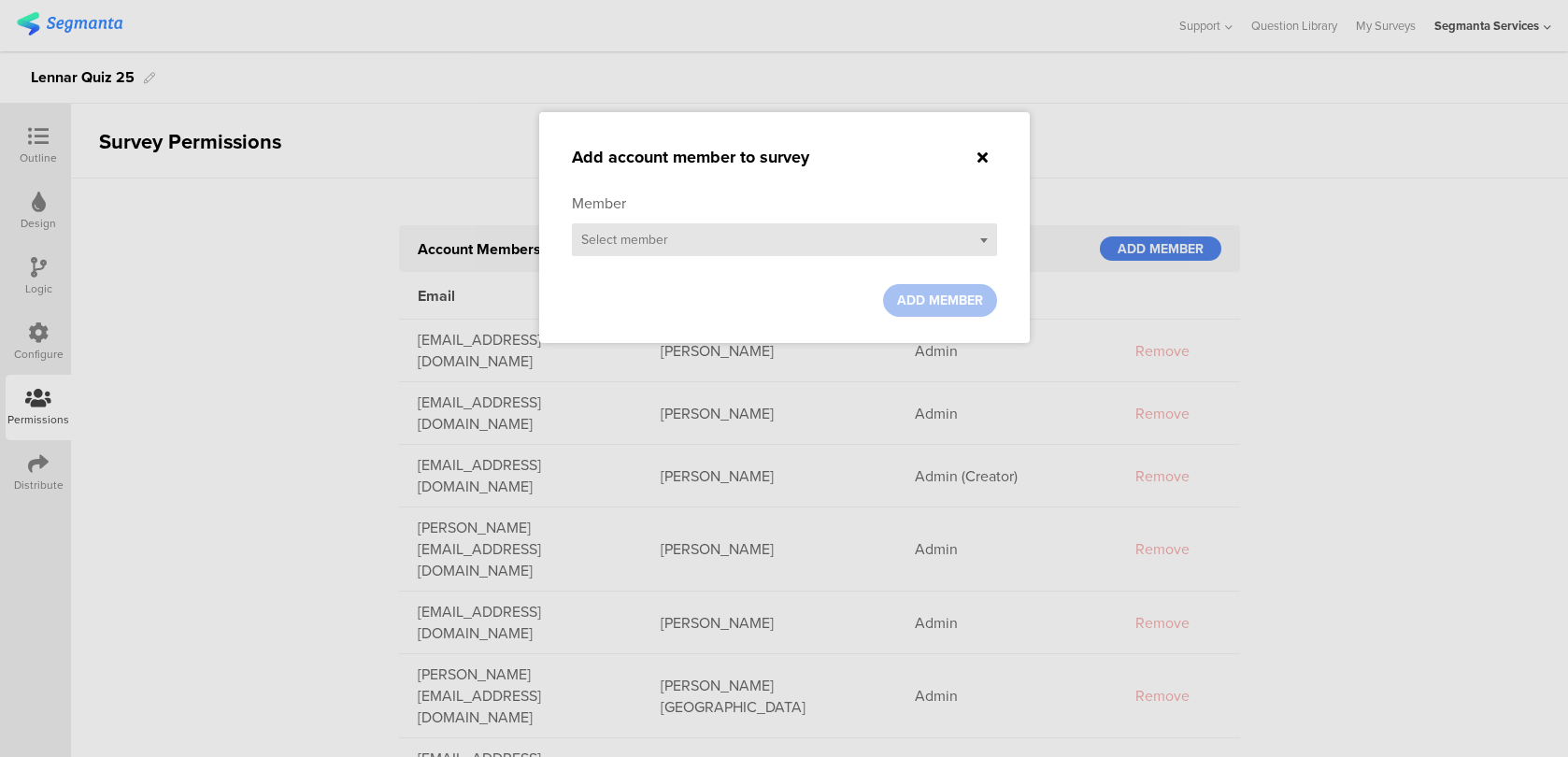
click at [716, 233] on div "Select member" at bounding box center [784, 240] width 425 height 32
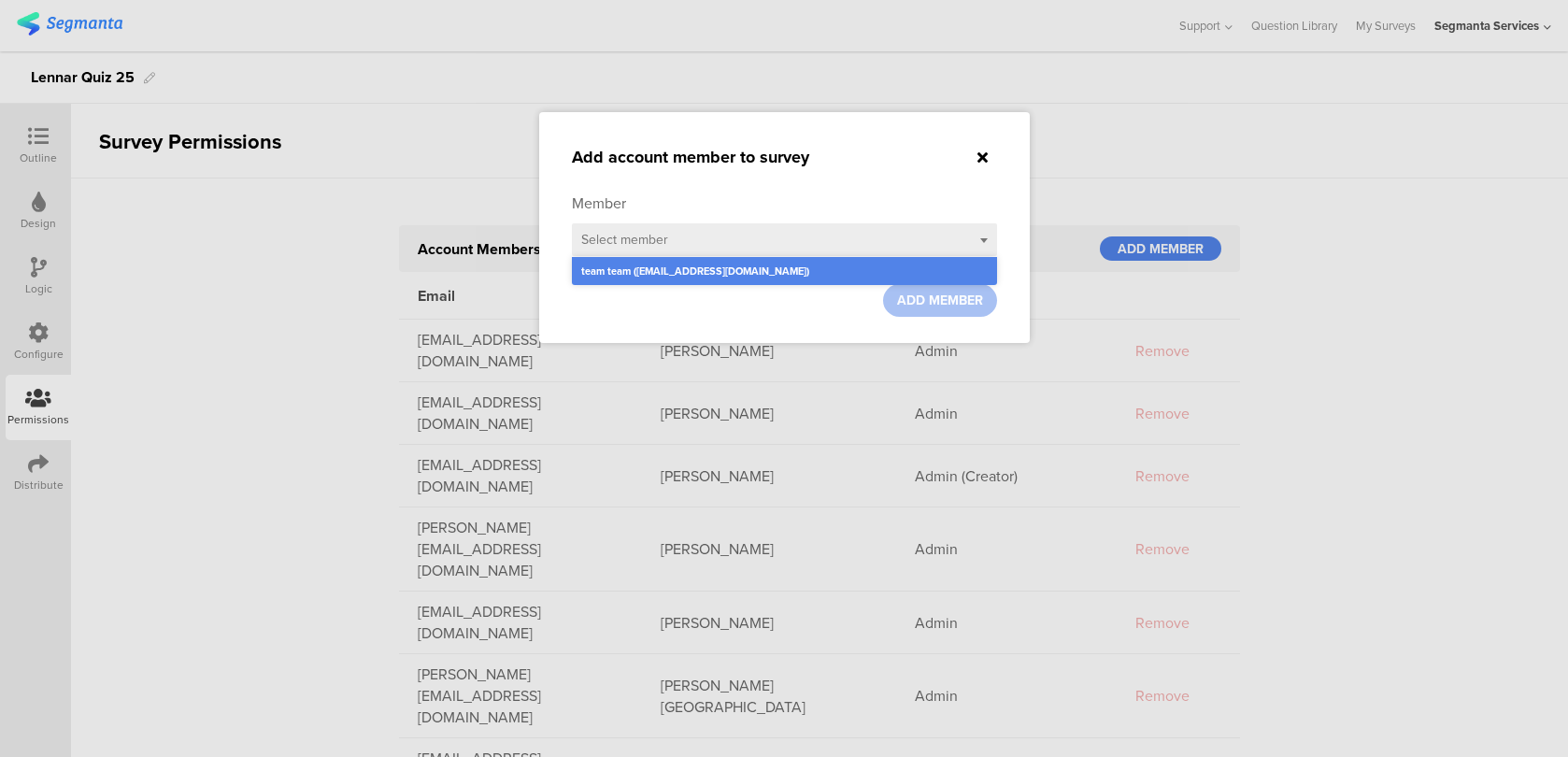
click at [969, 155] on div at bounding box center [982, 158] width 28 height 22
click at [977, 155] on icon at bounding box center [982, 158] width 10 height 15
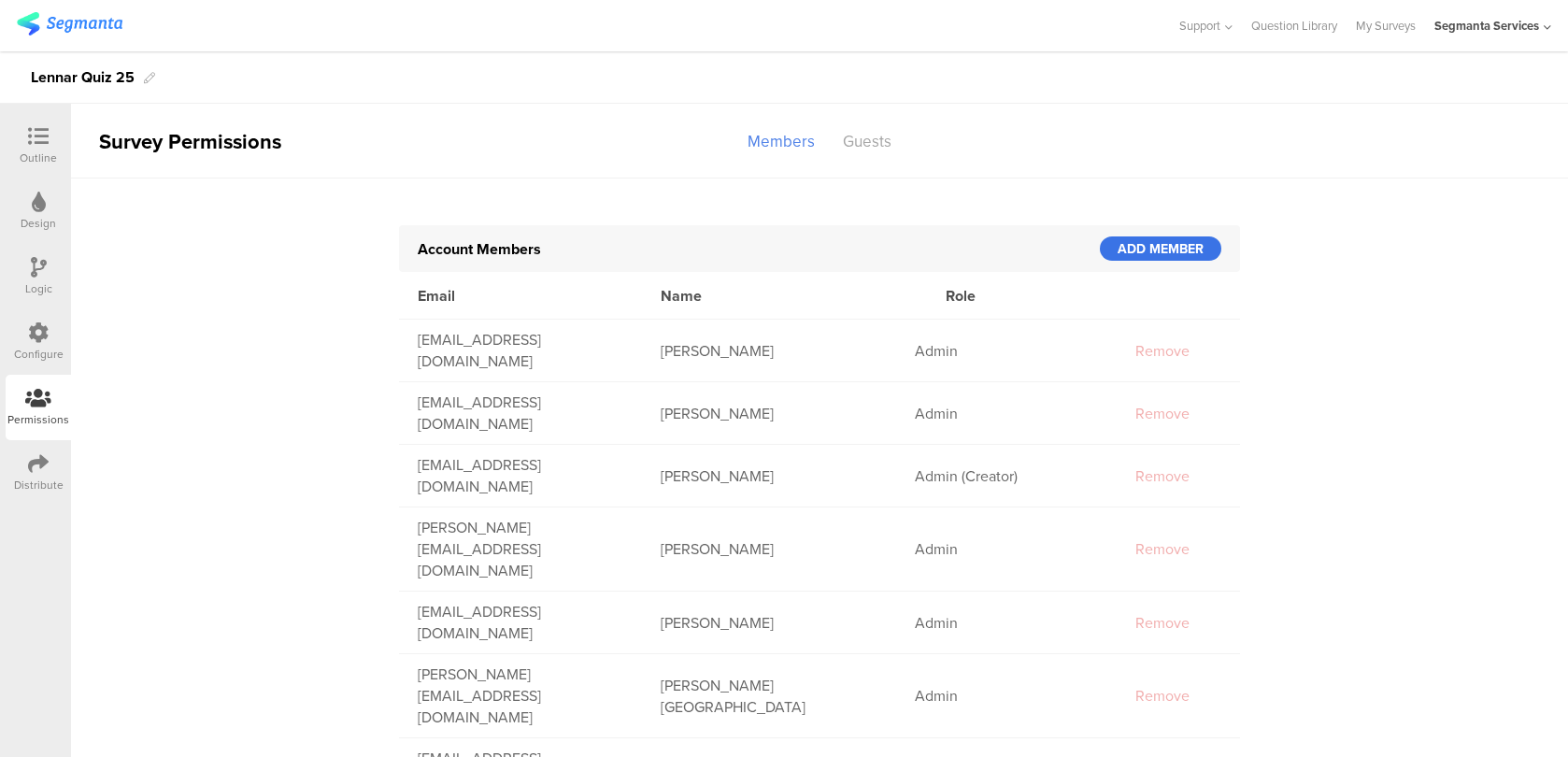
click at [1140, 252] on div "ADD MEMBER" at bounding box center [1160, 248] width 121 height 24
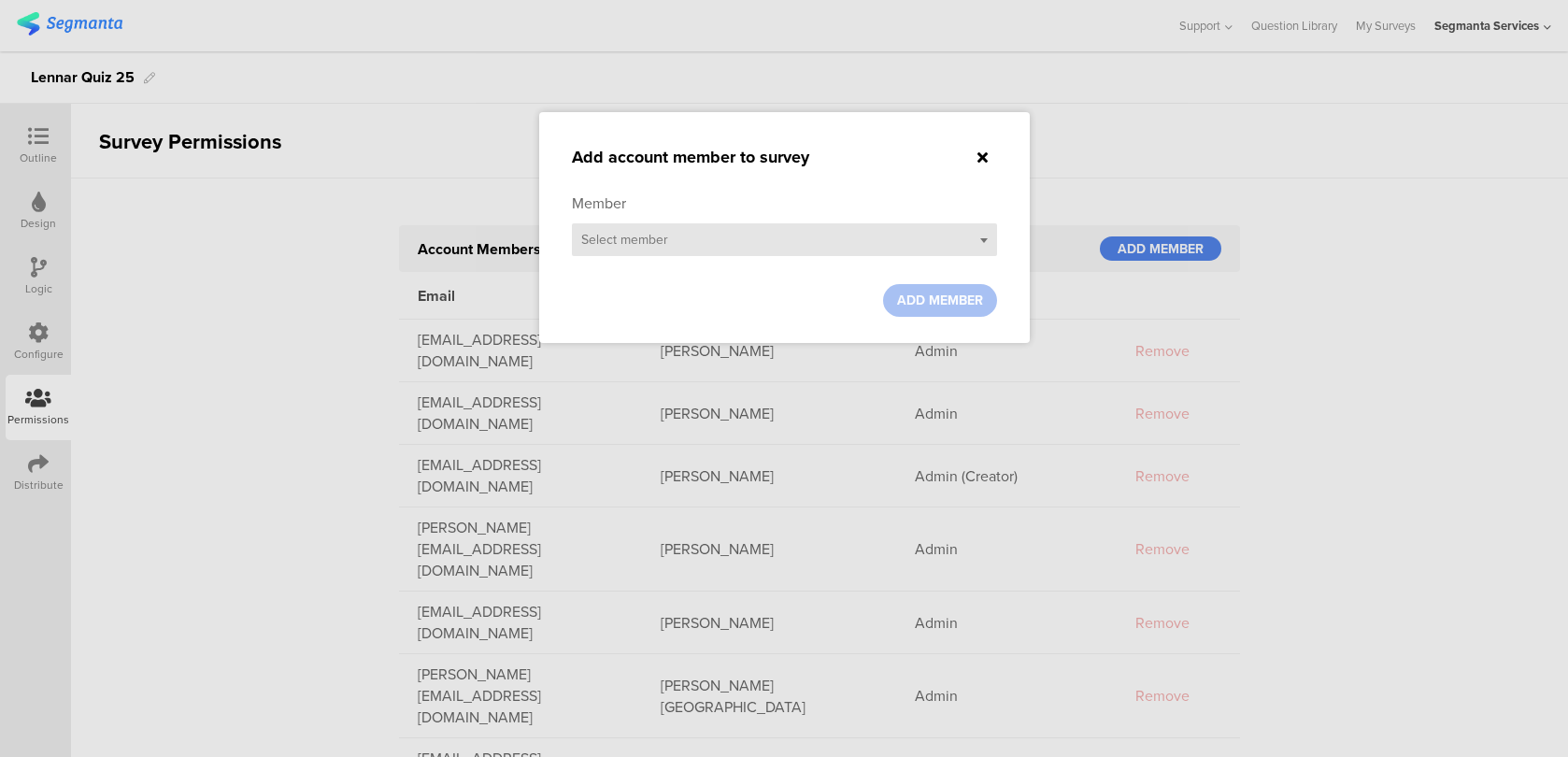
click at [837, 234] on div "Select member" at bounding box center [784, 240] width 425 height 32
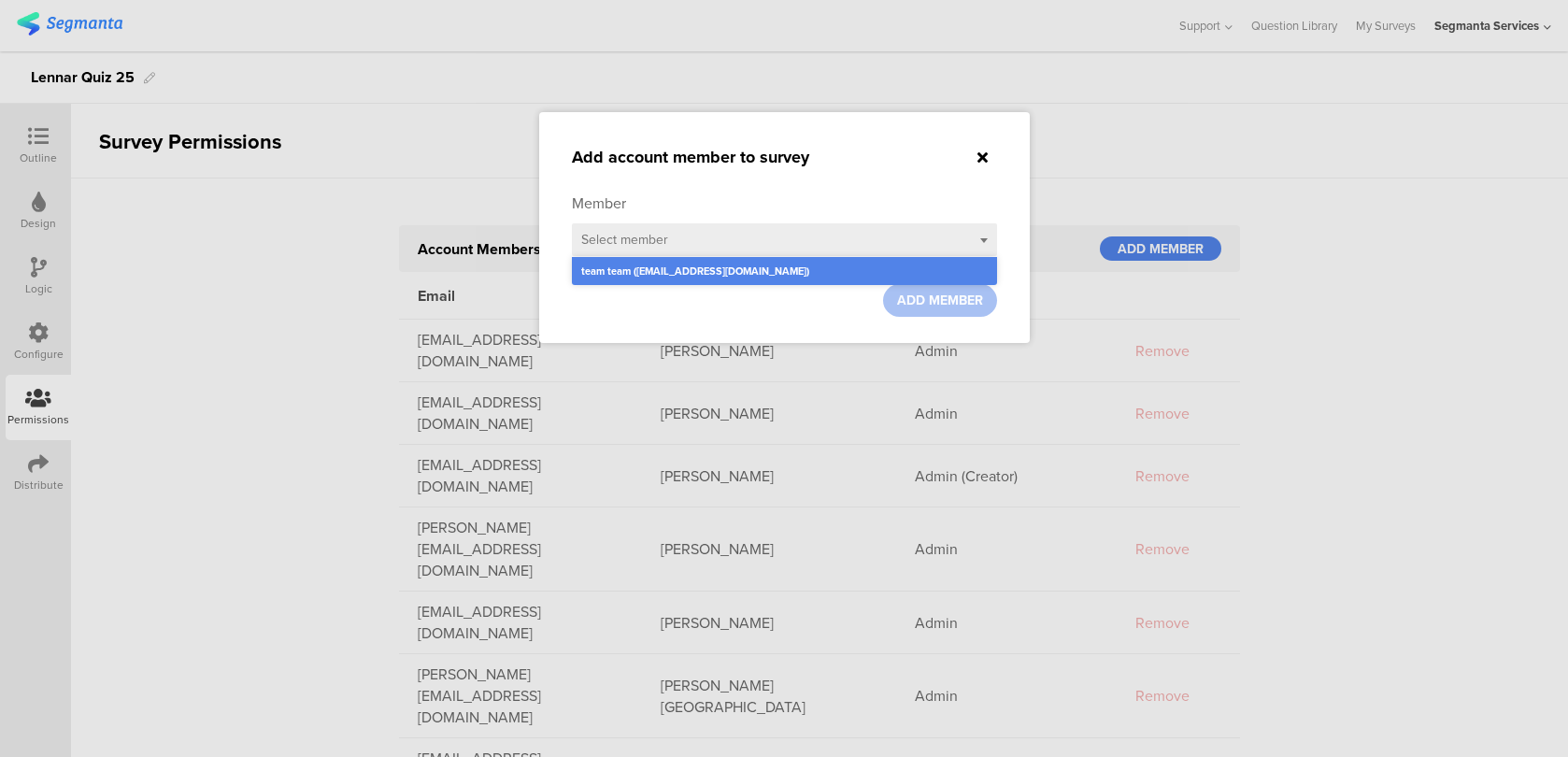
click at [985, 112] on sg-small-dialog "Add account member to survey Member Select member team team (team@segmanta.com)…" at bounding box center [784, 227] width 491 height 231
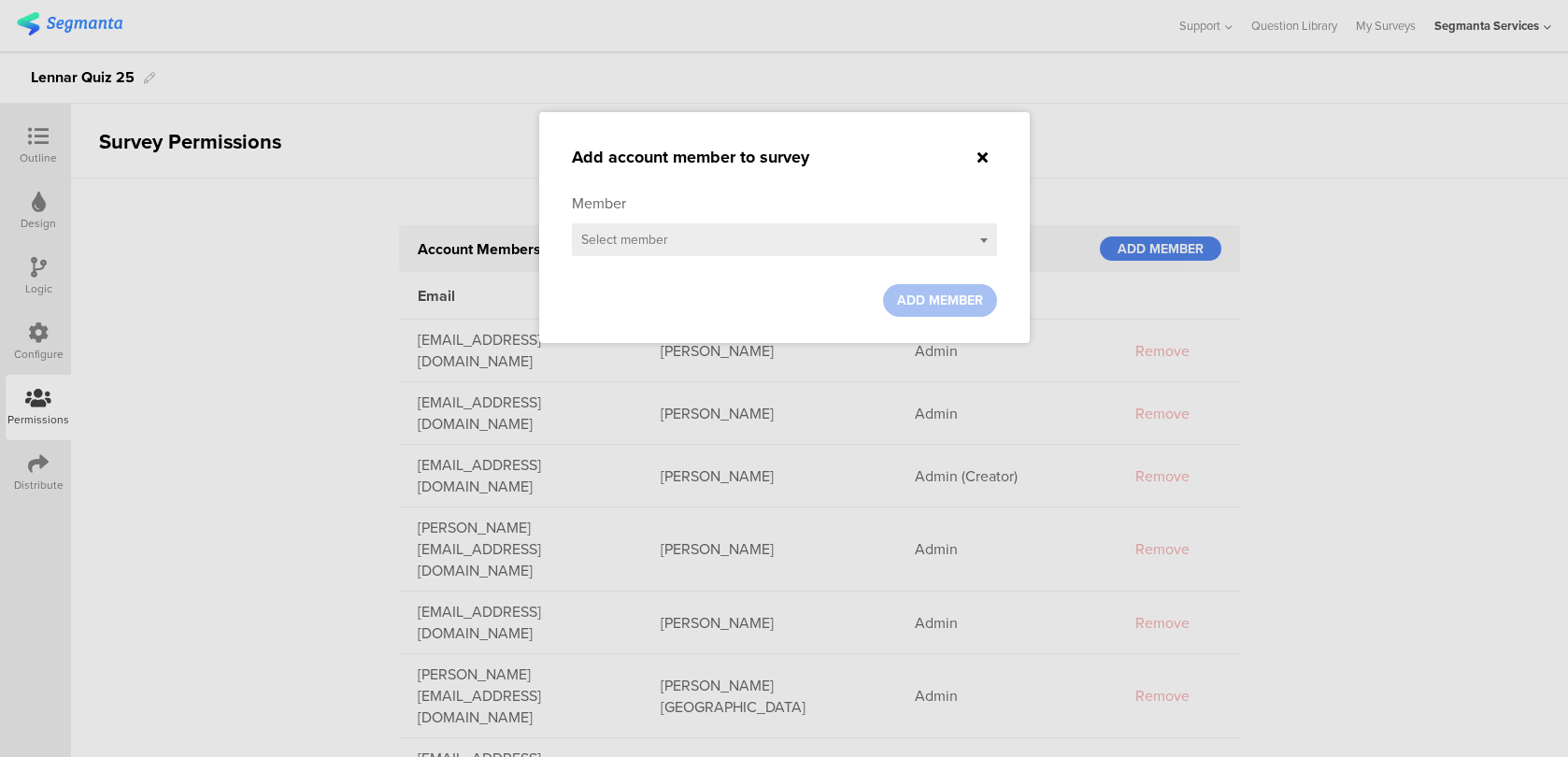
click at [978, 161] on icon at bounding box center [982, 158] width 10 height 15
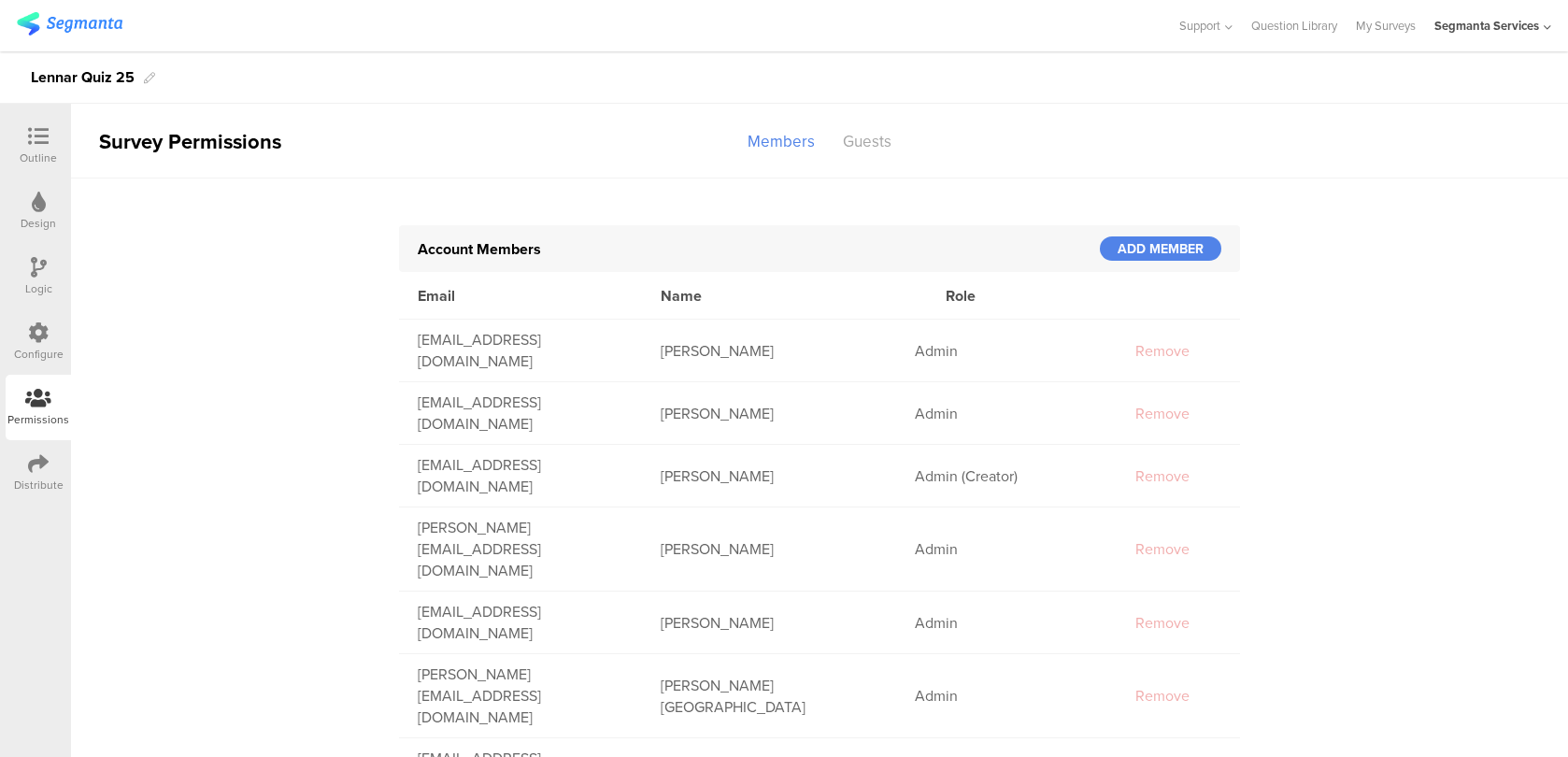
scroll to position [49, 0]
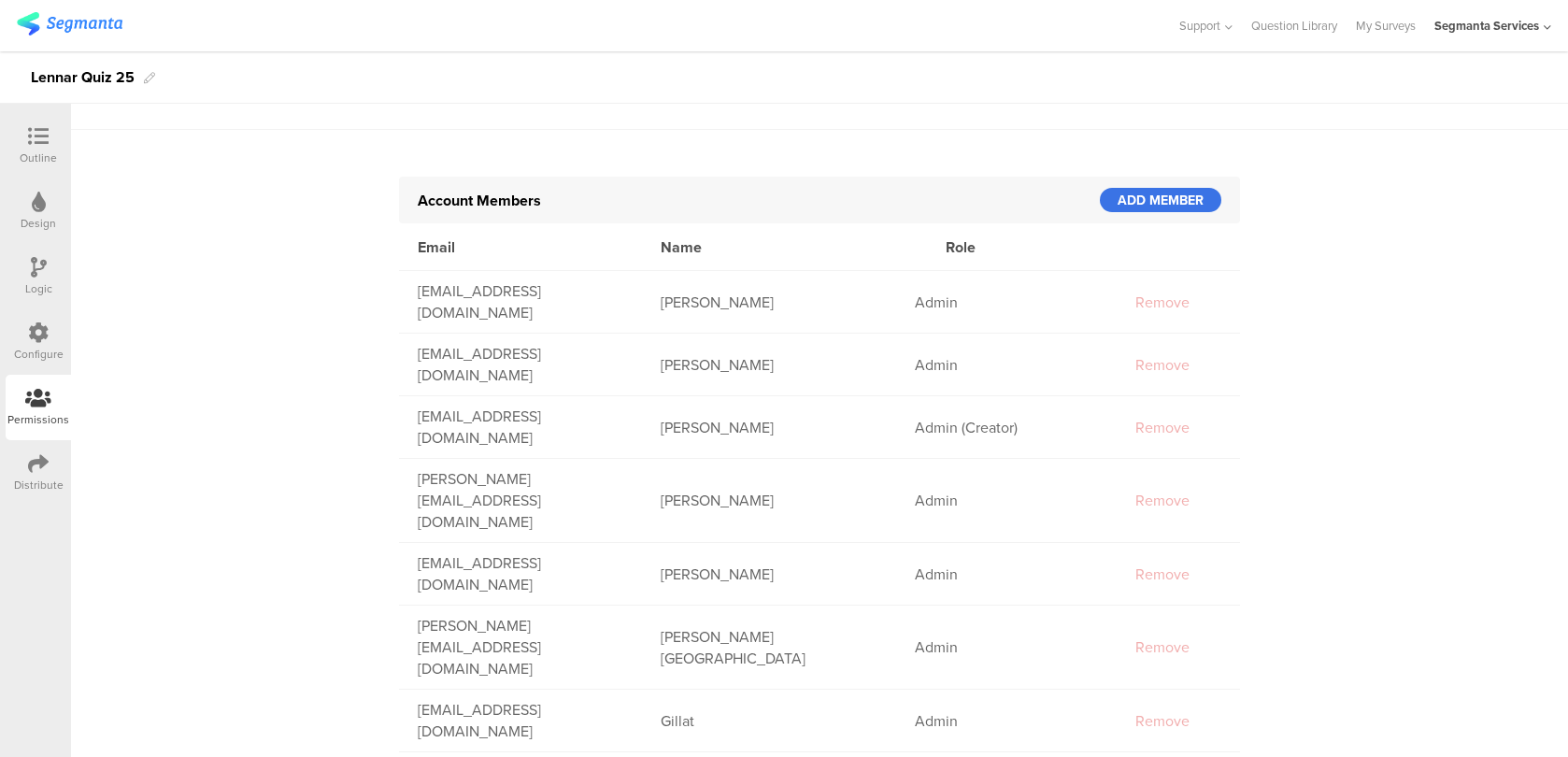
click at [1153, 201] on div "ADD MEMBER" at bounding box center [1160, 200] width 121 height 24
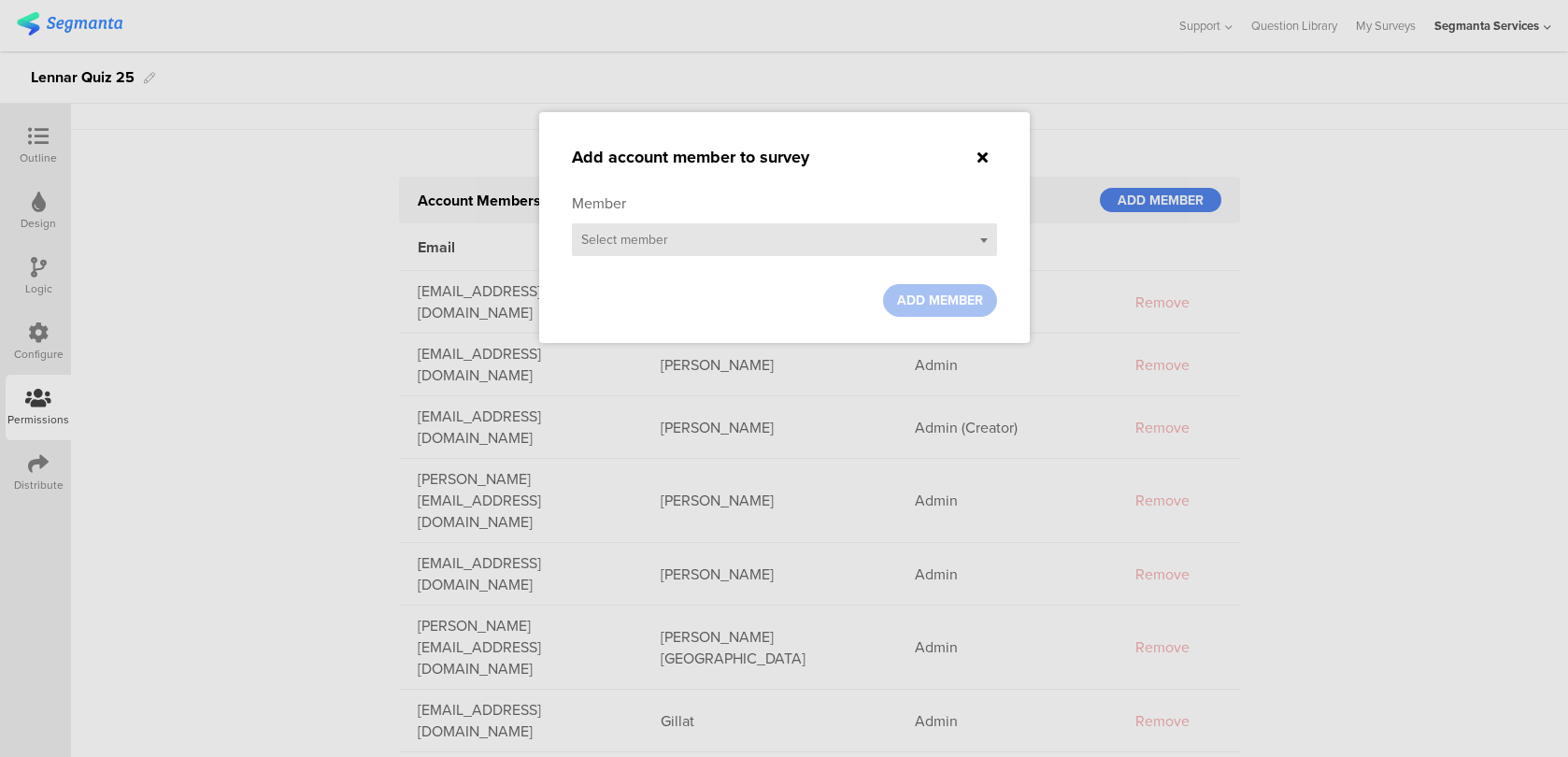
click at [783, 239] on div "Select member" at bounding box center [784, 240] width 425 height 32
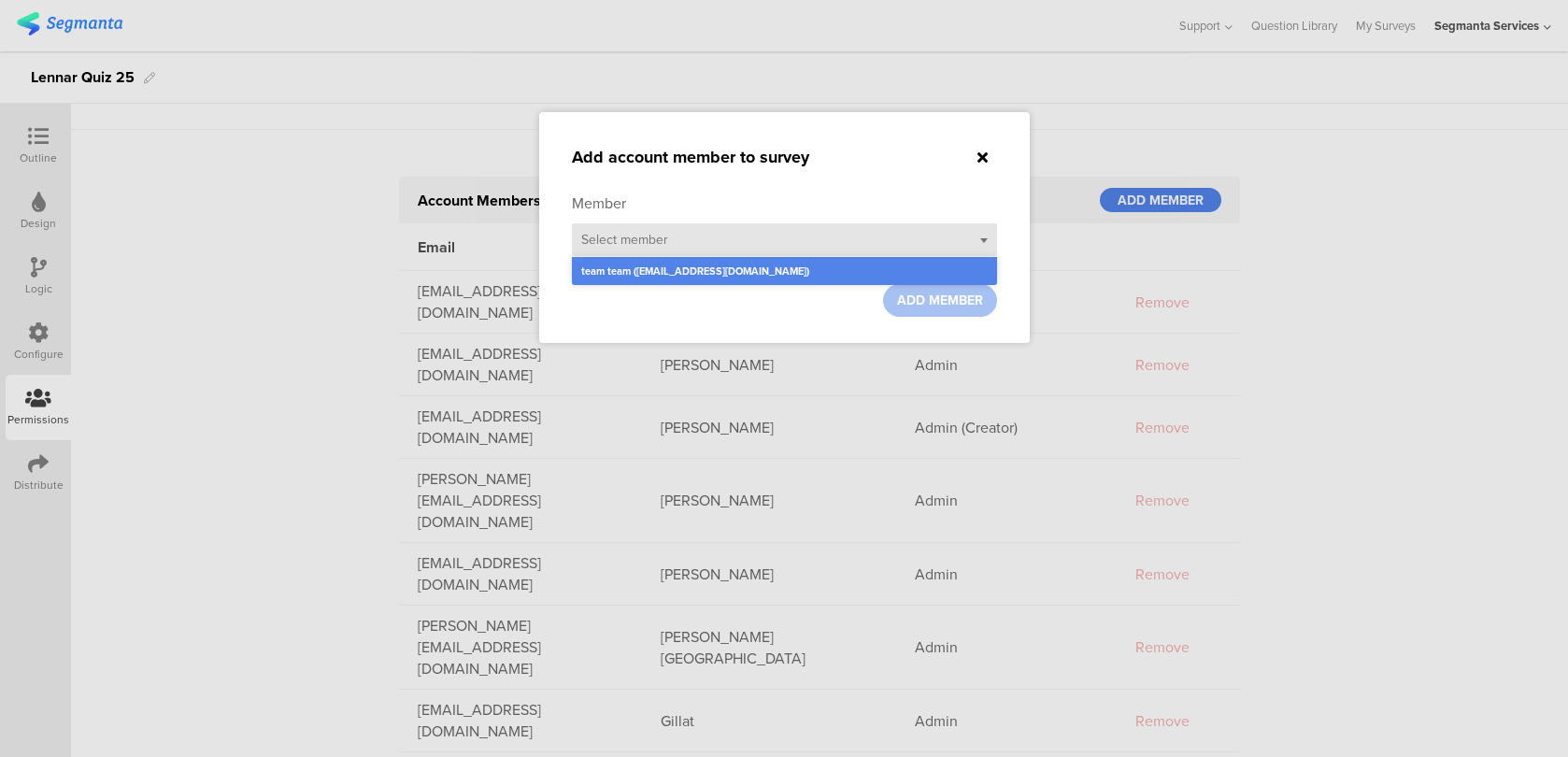
click at [783, 240] on div "Select member" at bounding box center [784, 240] width 425 height 32
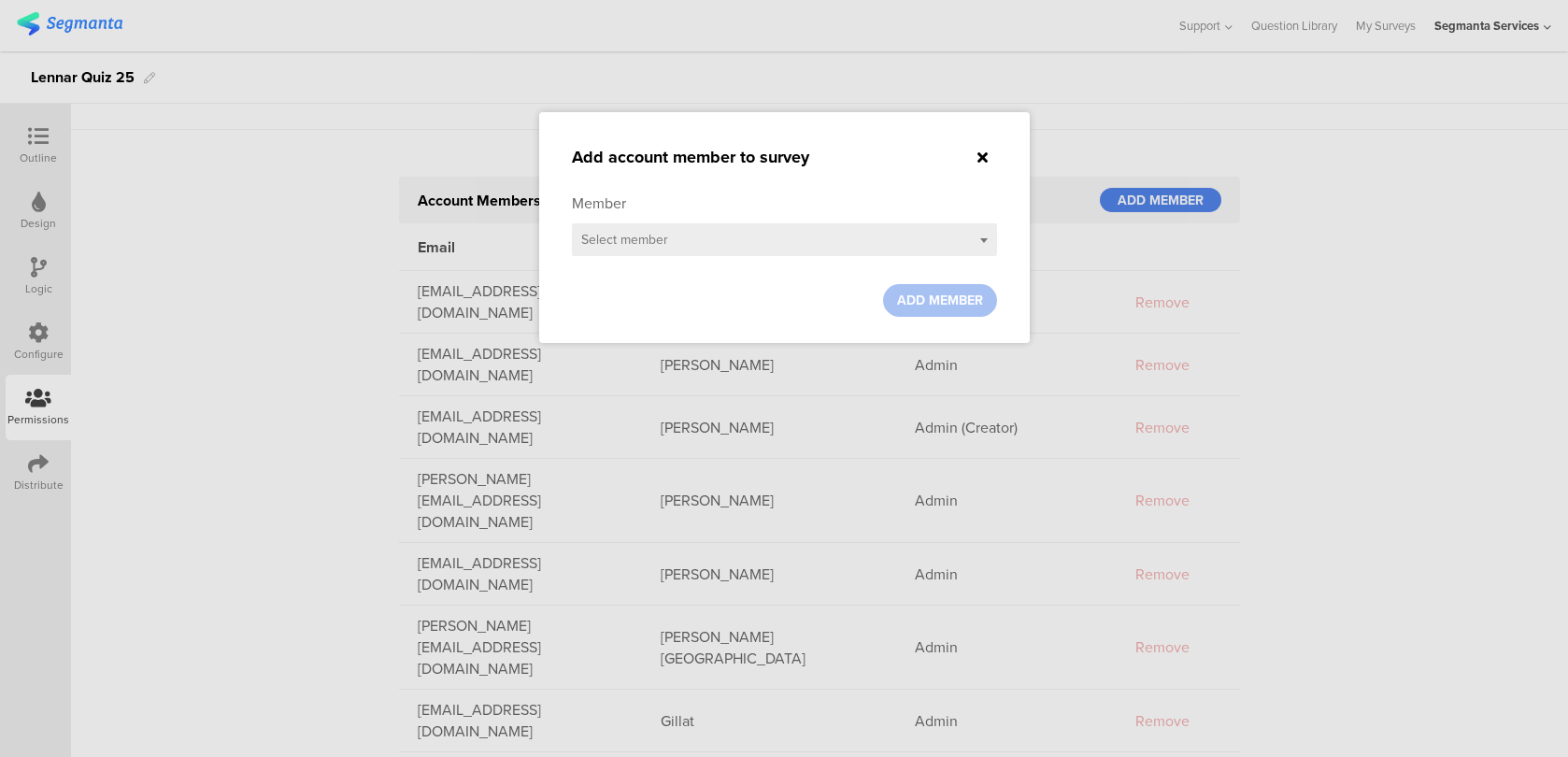
click at [994, 157] on div at bounding box center [982, 158] width 28 height 22
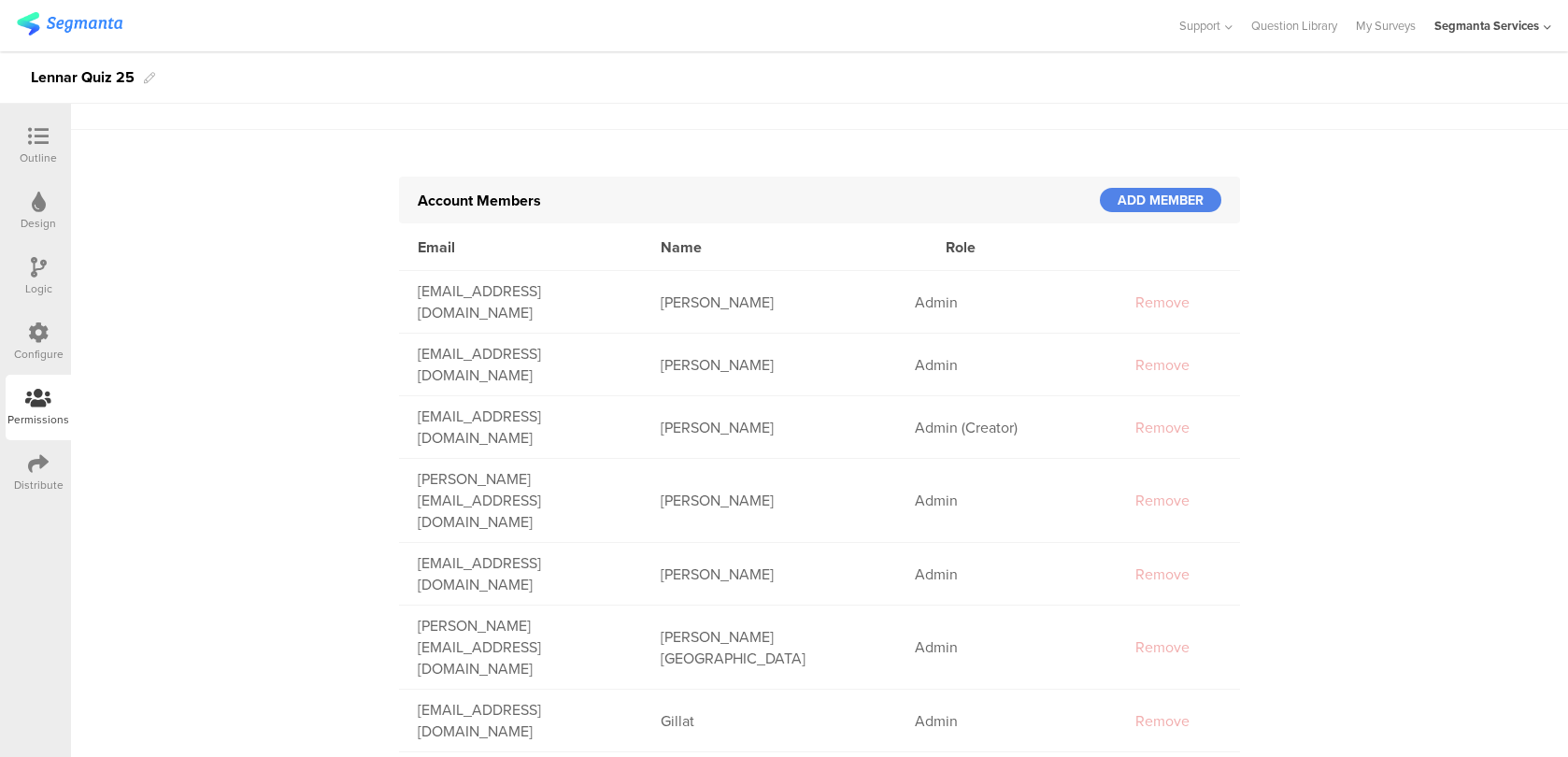
scroll to position [0, 0]
